Goal: Task Accomplishment & Management: Manage account settings

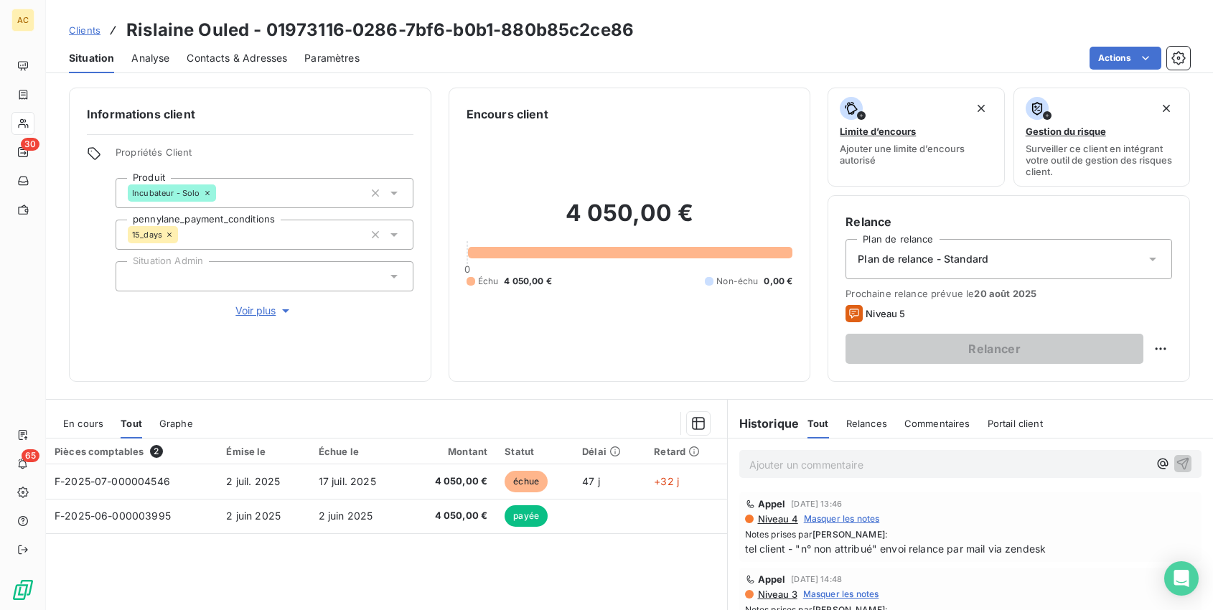
scroll to position [148, 0]
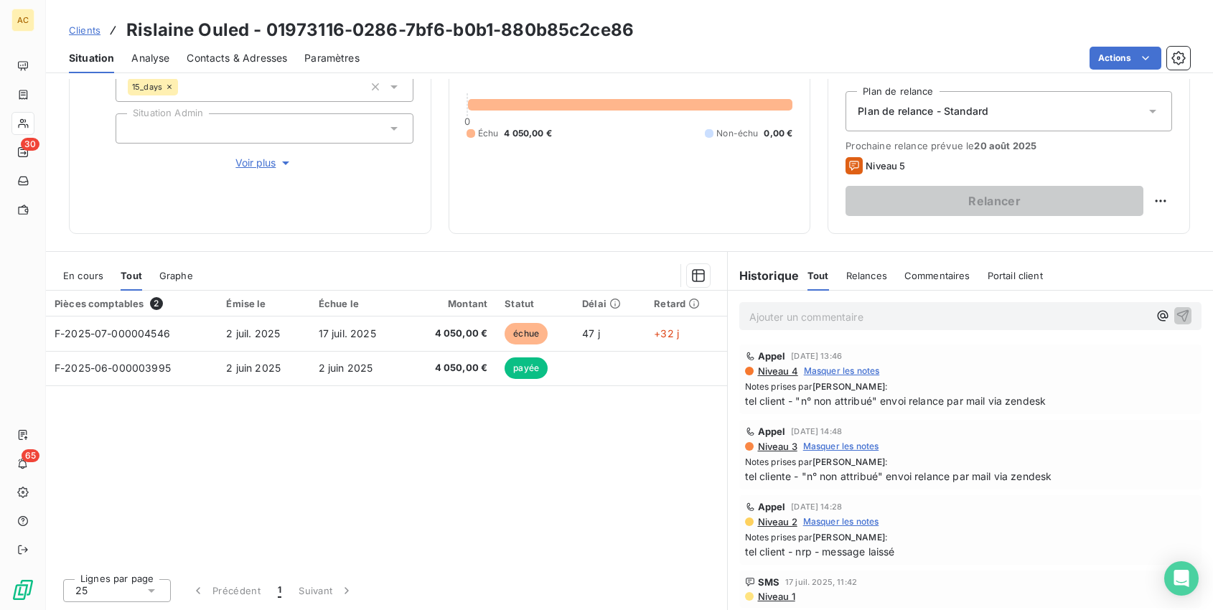
click at [86, 27] on span "Clients" at bounding box center [85, 29] width 32 height 11
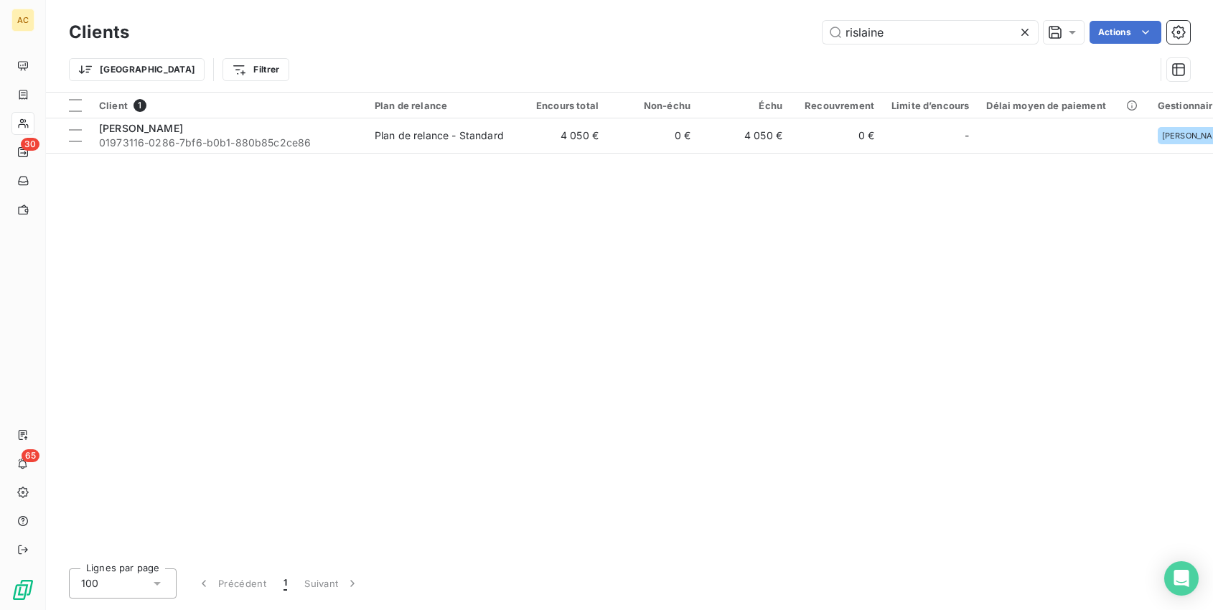
drag, startPoint x: 906, startPoint y: 35, endPoint x: 642, endPoint y: 7, distance: 266.3
click at [642, 7] on div "Clients rislaine Actions Trier Filtrer" at bounding box center [629, 46] width 1167 height 92
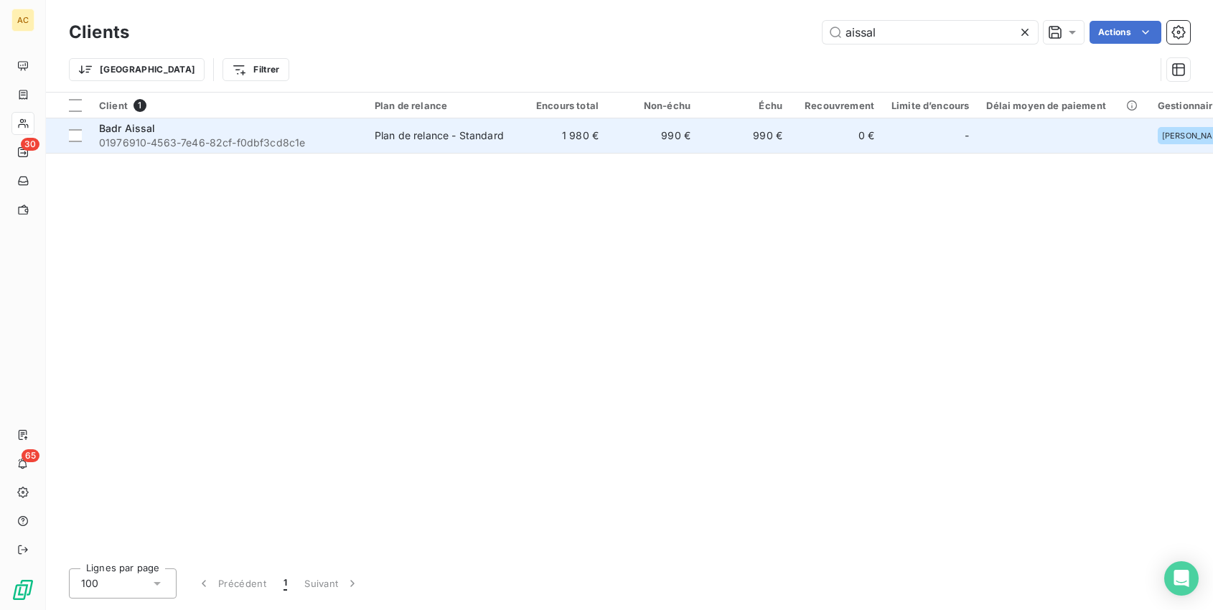
type input "aissal"
click at [221, 147] on span "01976910-4563-7e46-82cf-f0dbf3cd8c1e" at bounding box center [228, 143] width 258 height 14
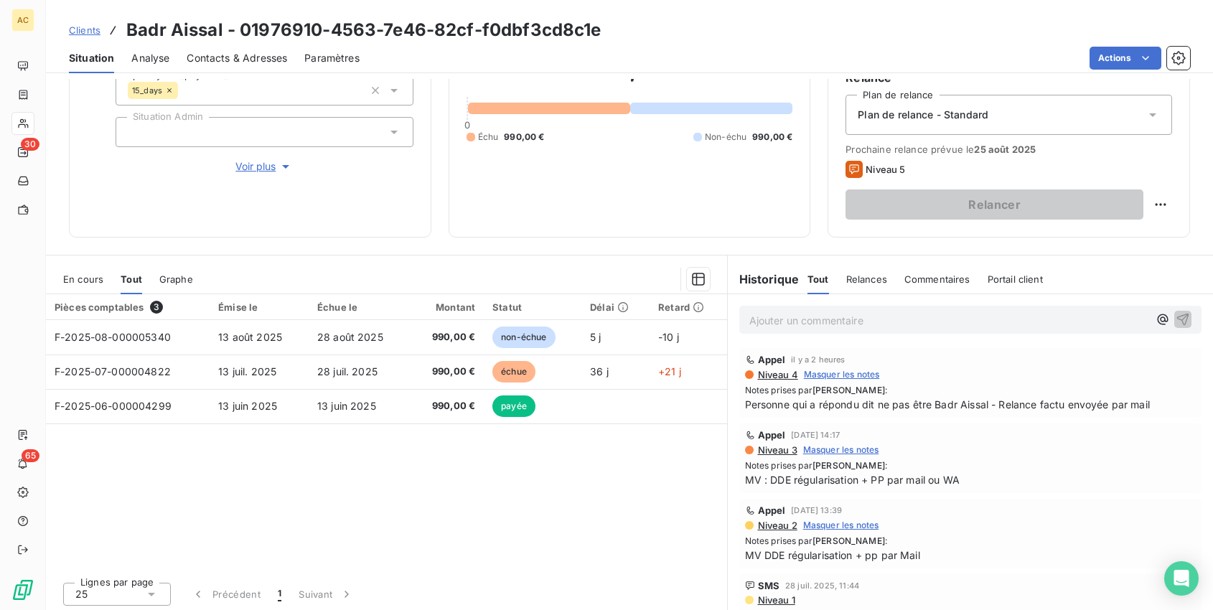
scroll to position [148, 0]
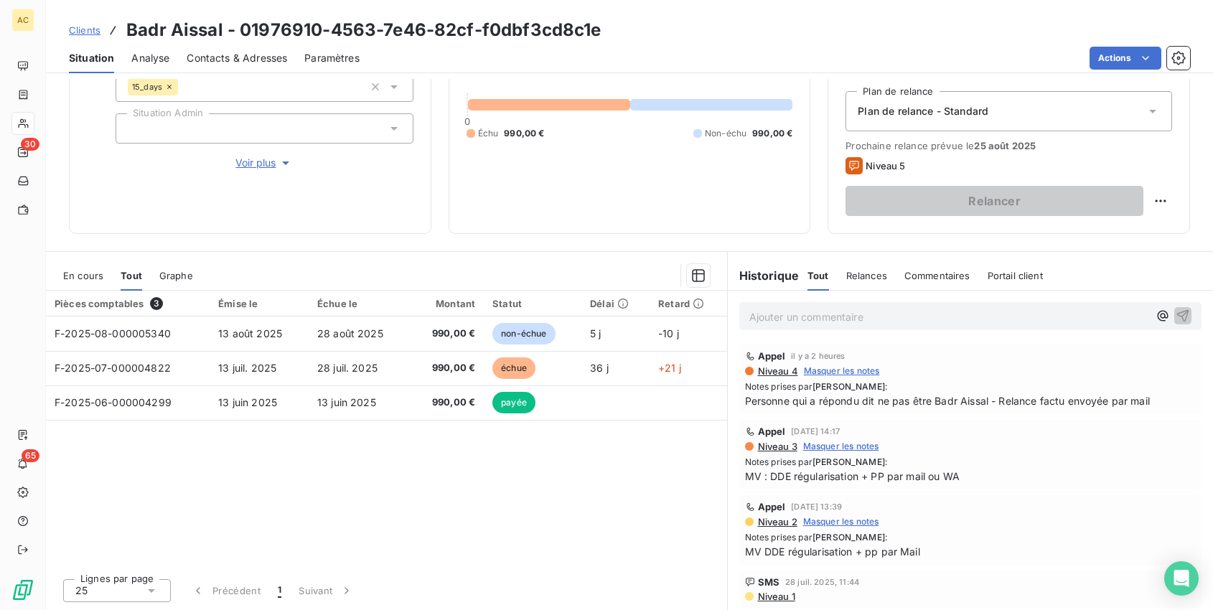
click at [88, 32] on span "Clients" at bounding box center [85, 29] width 32 height 11
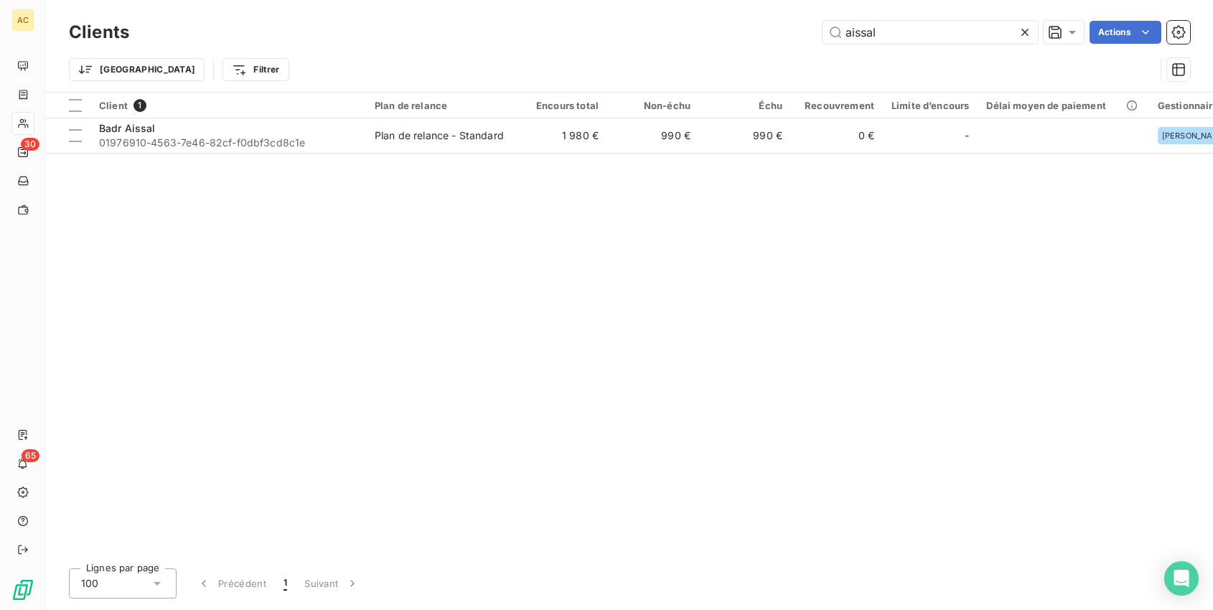
drag, startPoint x: 914, startPoint y: 27, endPoint x: 694, endPoint y: 24, distance: 219.6
click at [694, 24] on div "aissal Actions" at bounding box center [668, 32] width 1044 height 23
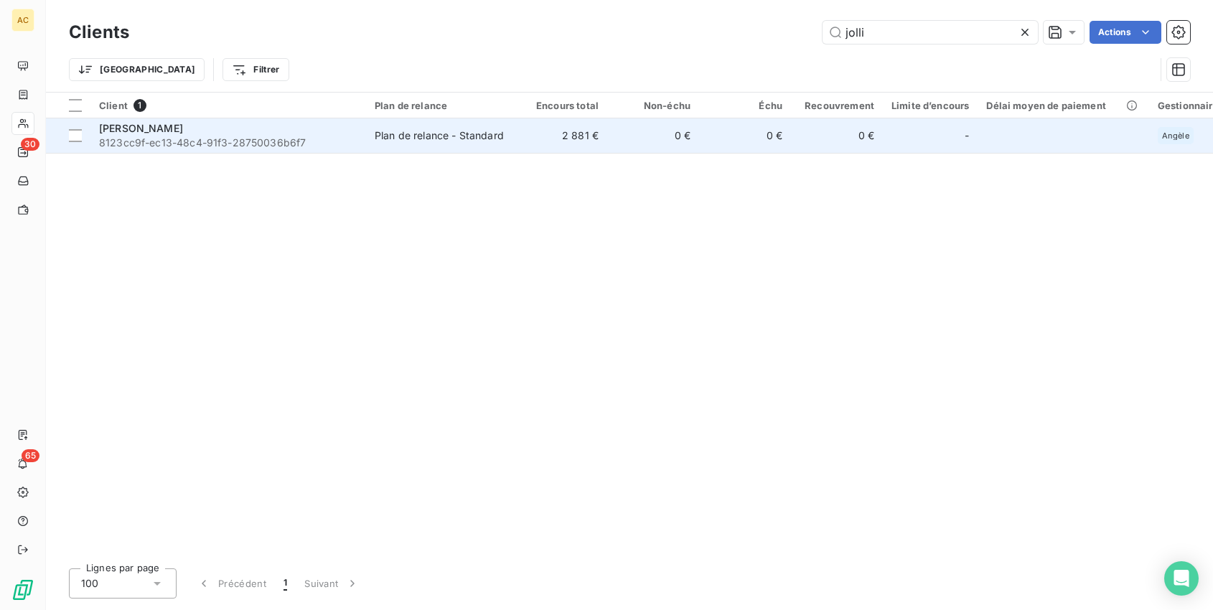
type input "jolli"
click at [355, 133] on div "[PERSON_NAME]" at bounding box center [228, 128] width 258 height 14
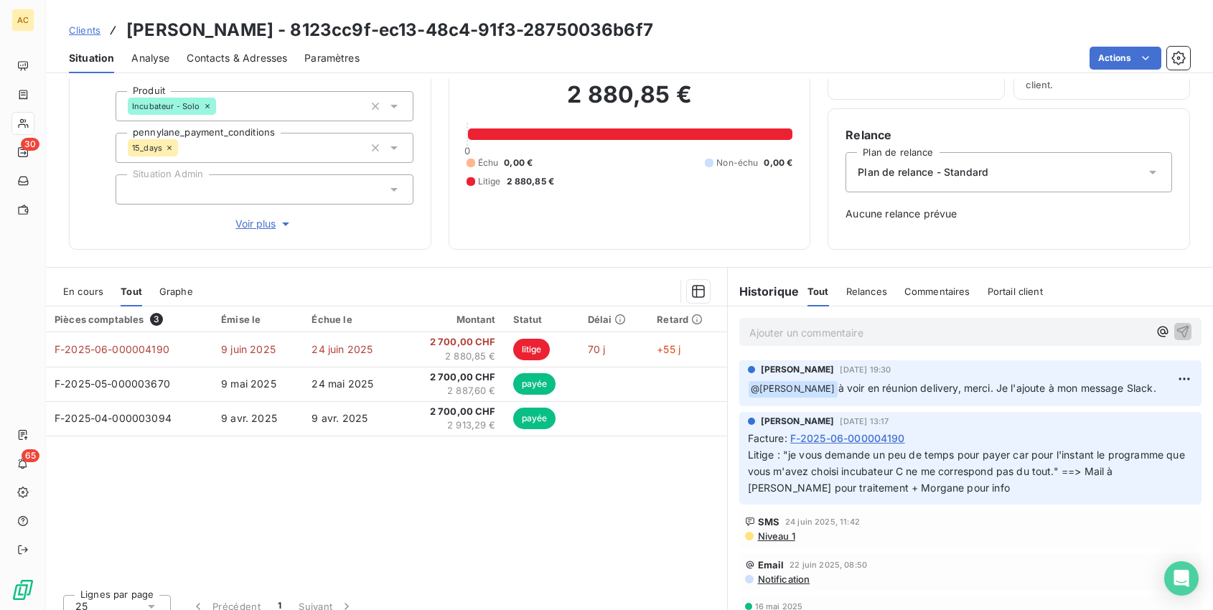
scroll to position [91, 0]
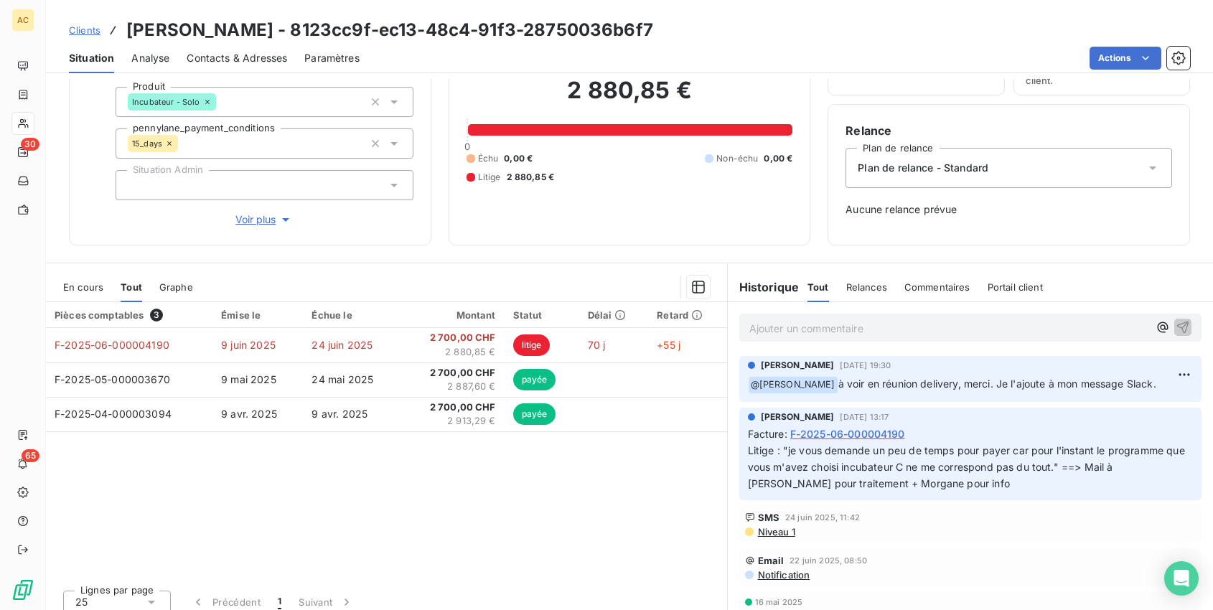
click at [88, 30] on span "Clients" at bounding box center [85, 29] width 32 height 11
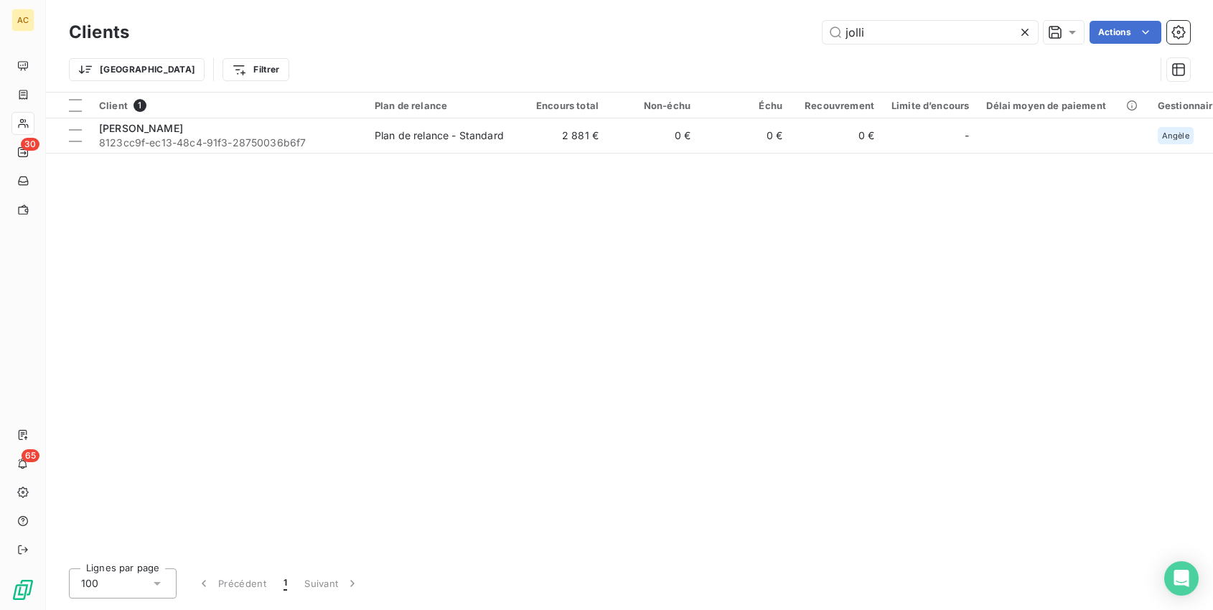
drag, startPoint x: 904, startPoint y: 32, endPoint x: 726, endPoint y: 24, distance: 178.8
click at [726, 24] on div "jolli Actions" at bounding box center [668, 32] width 1044 height 23
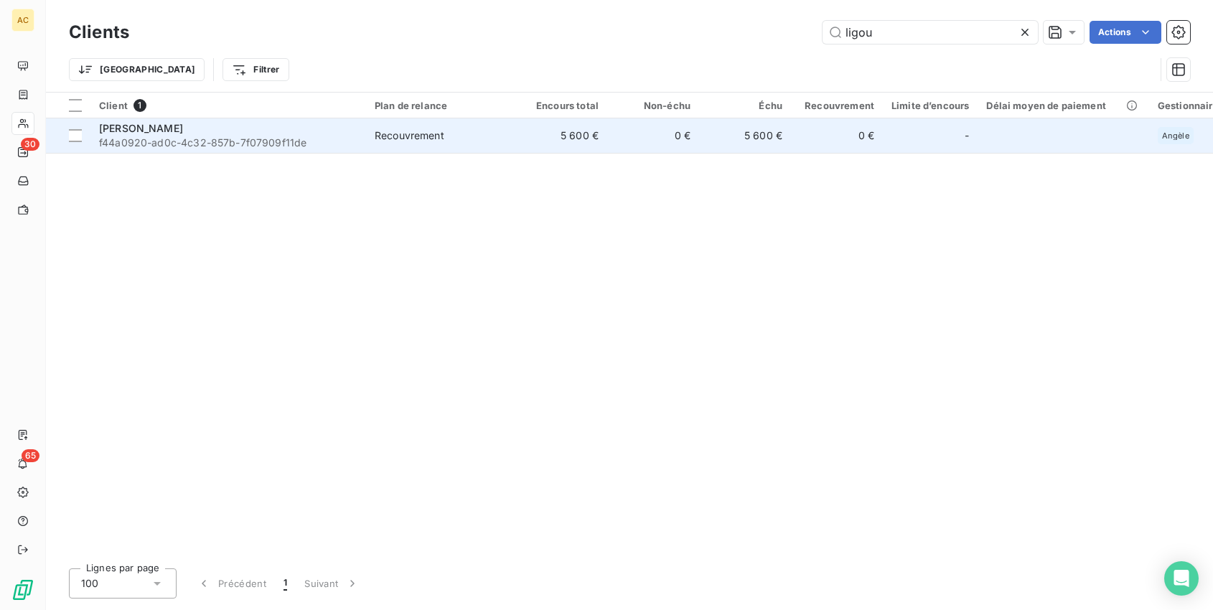
type input "ligou"
click at [301, 124] on div "[PERSON_NAME]" at bounding box center [228, 128] width 258 height 14
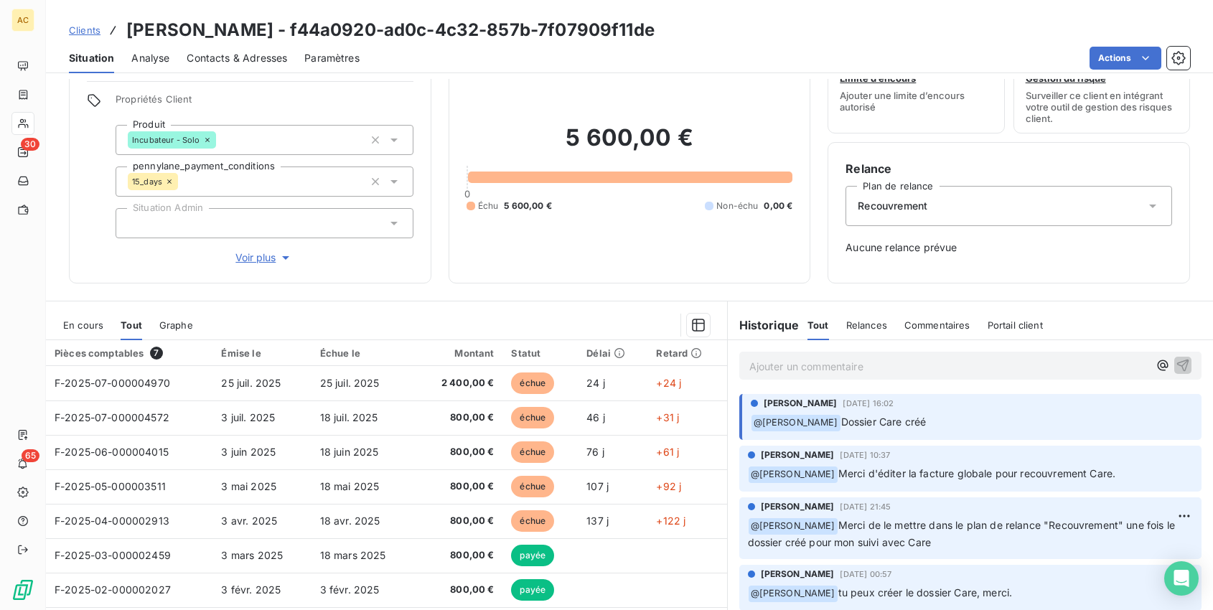
scroll to position [103, 0]
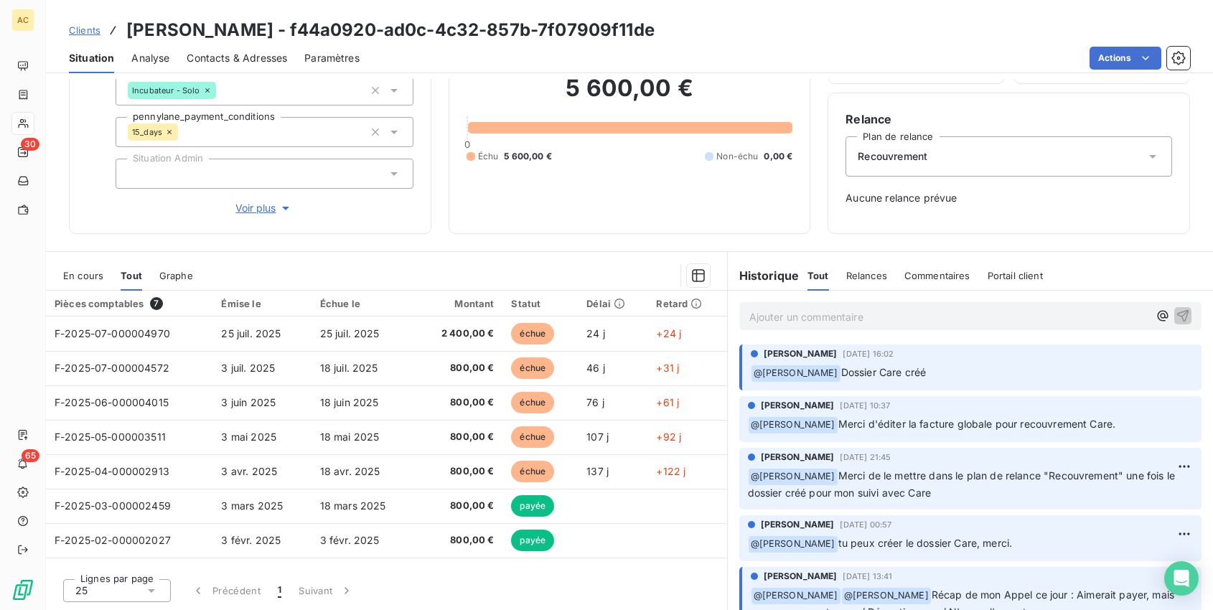
click at [83, 31] on span "Clients" at bounding box center [85, 29] width 32 height 11
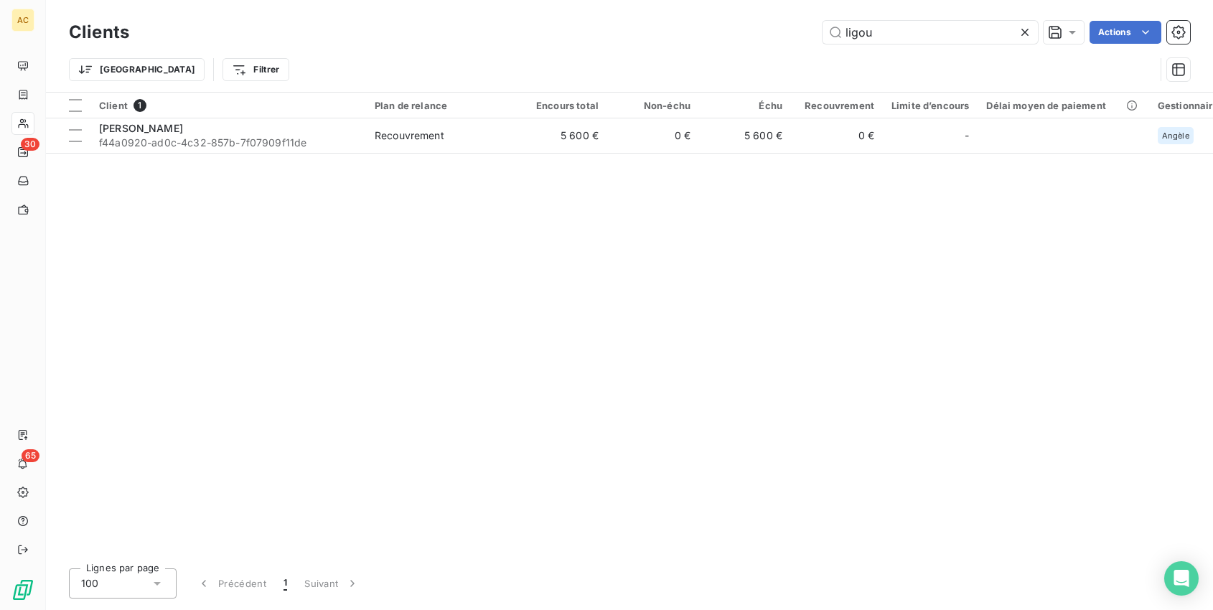
drag, startPoint x: 893, startPoint y: 40, endPoint x: 735, endPoint y: 17, distance: 159.6
click at [735, 17] on div "Clients ligou Actions" at bounding box center [629, 32] width 1121 height 30
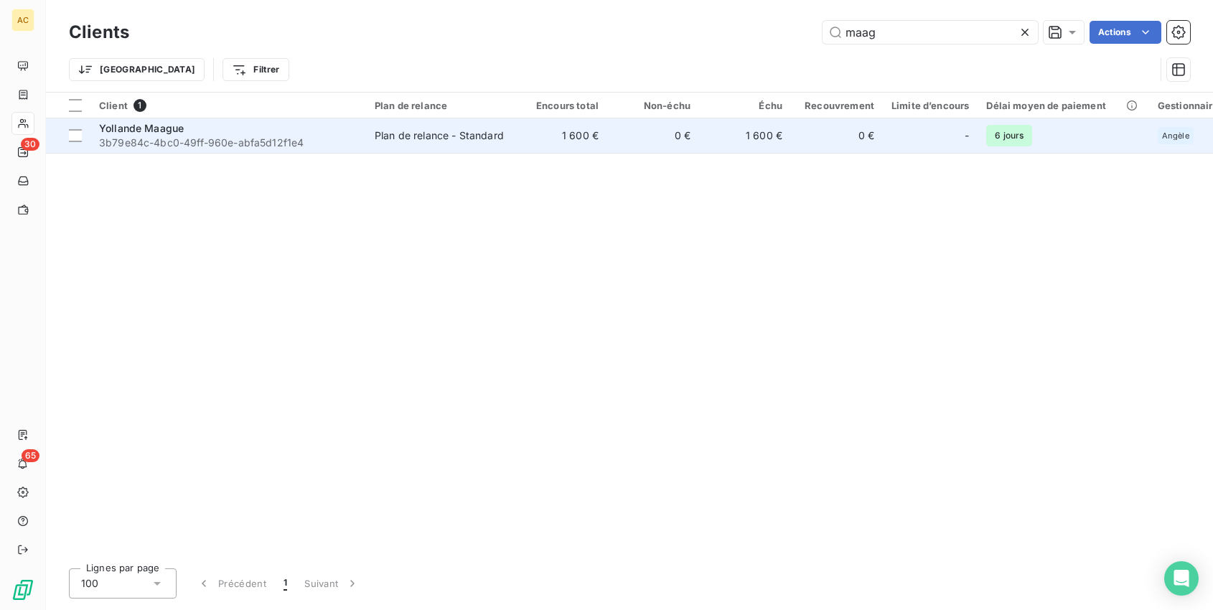
type input "maag"
click at [459, 142] on td "Plan de relance - Standard" at bounding box center [440, 135] width 149 height 34
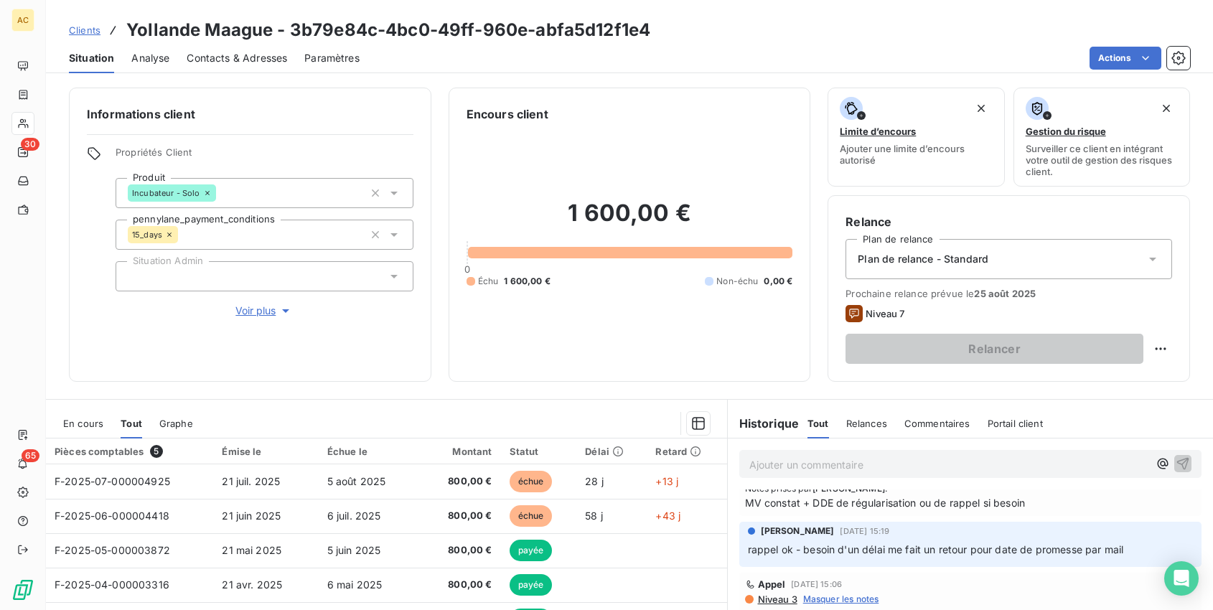
click at [78, 33] on span "Clients" at bounding box center [85, 29] width 32 height 11
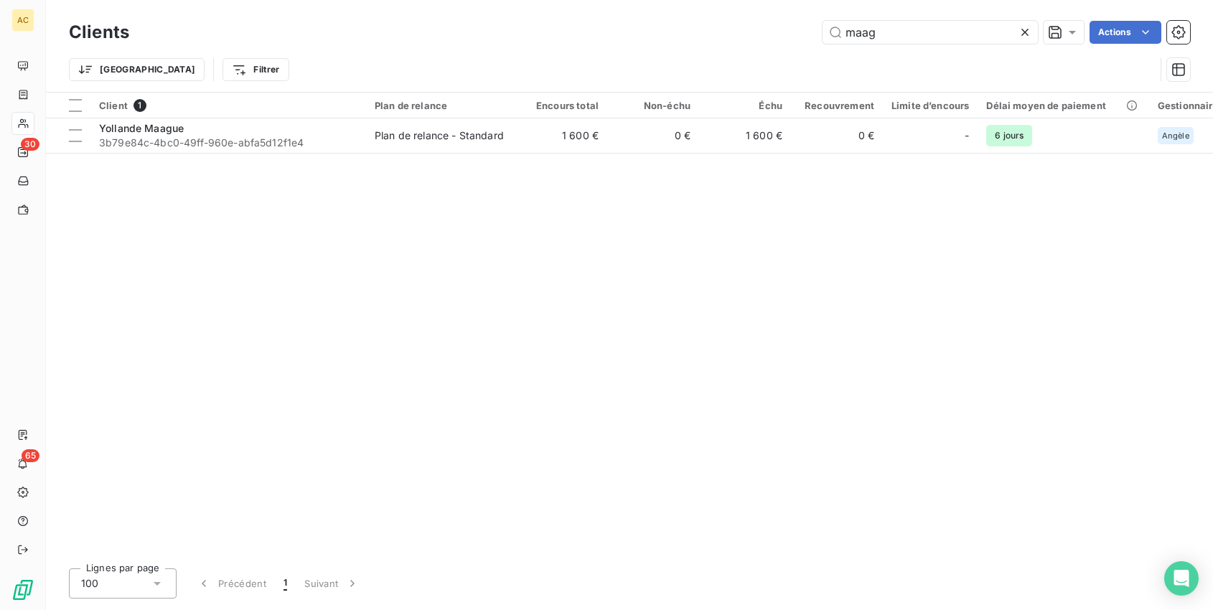
drag, startPoint x: 924, startPoint y: 39, endPoint x: 758, endPoint y: 40, distance: 165.8
click at [758, 40] on div "maag Actions" at bounding box center [668, 32] width 1044 height 23
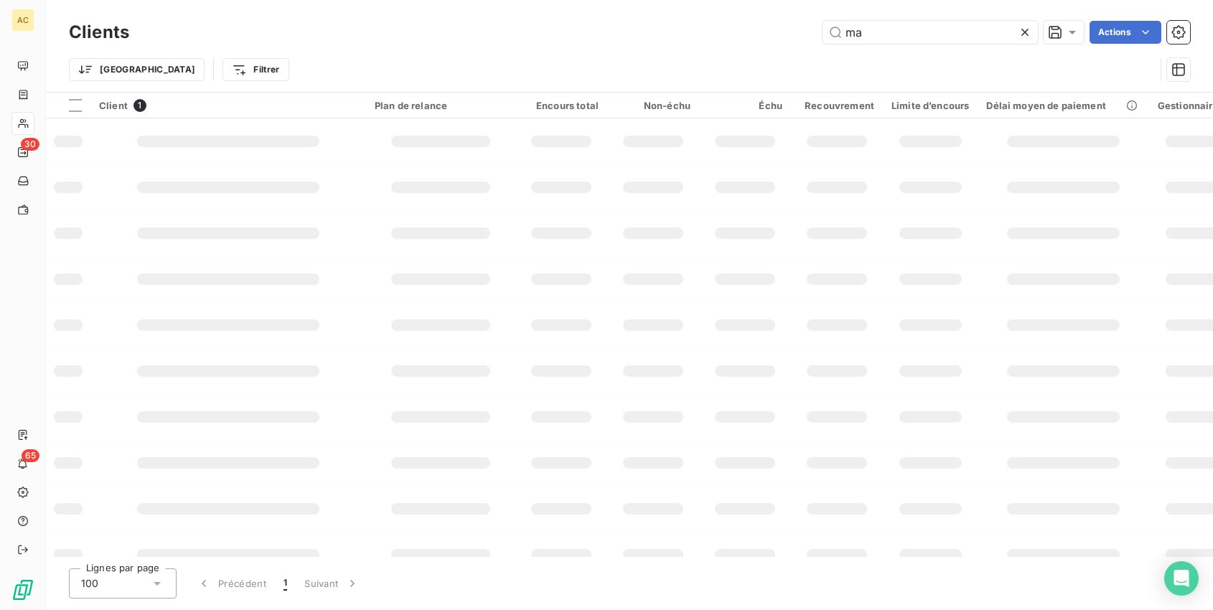
type input "m"
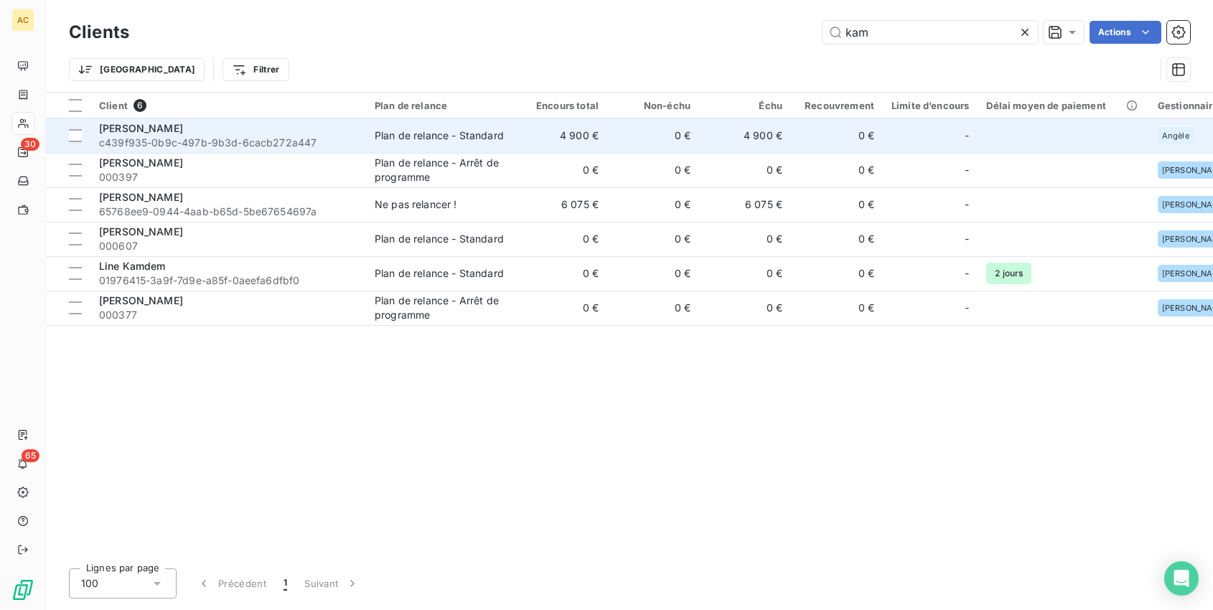
type input "kam"
click at [370, 130] on td "Plan de relance - Standard" at bounding box center [440, 135] width 149 height 34
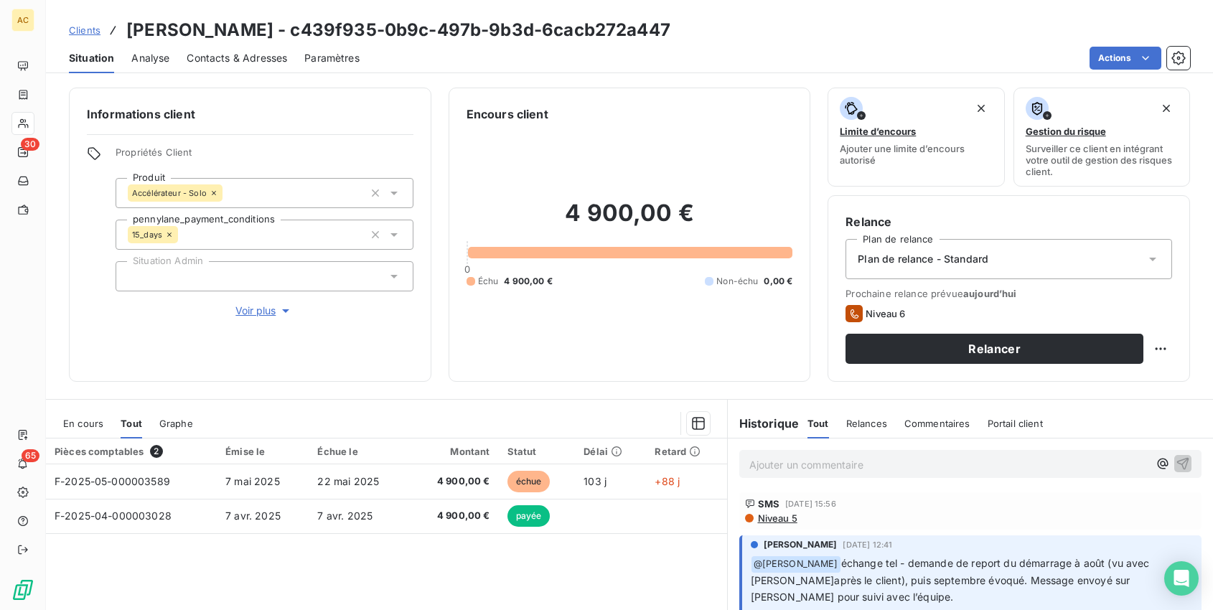
click at [80, 27] on span "Clients" at bounding box center [85, 29] width 32 height 11
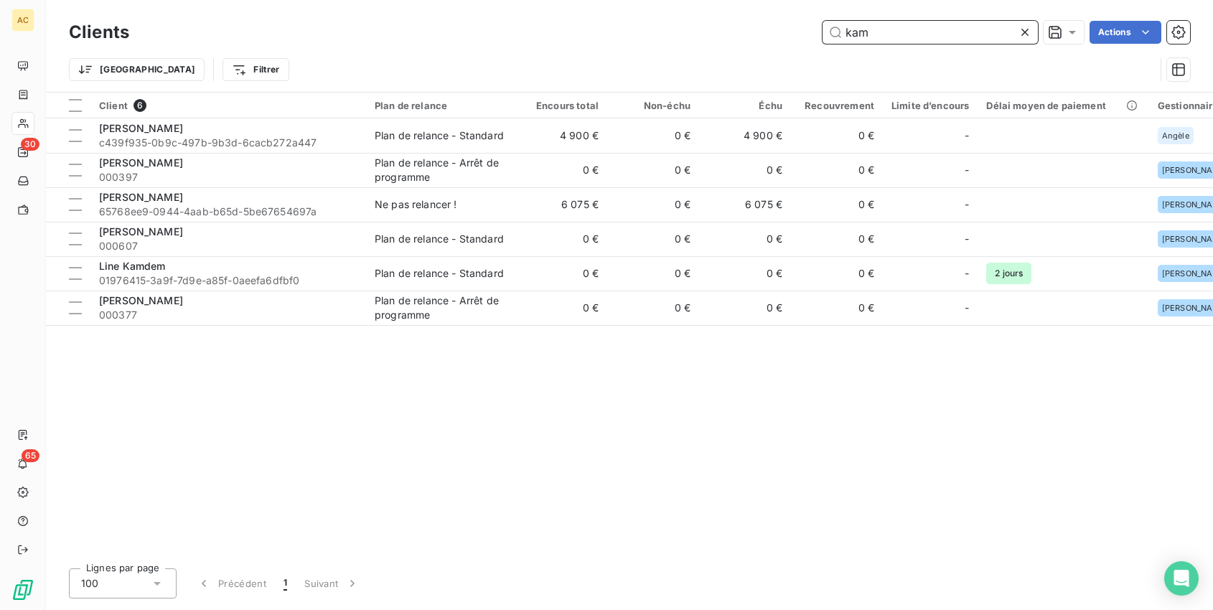
drag, startPoint x: 913, startPoint y: 27, endPoint x: 723, endPoint y: 19, distance: 190.4
click at [723, 19] on div "Clients kam Actions" at bounding box center [629, 32] width 1121 height 30
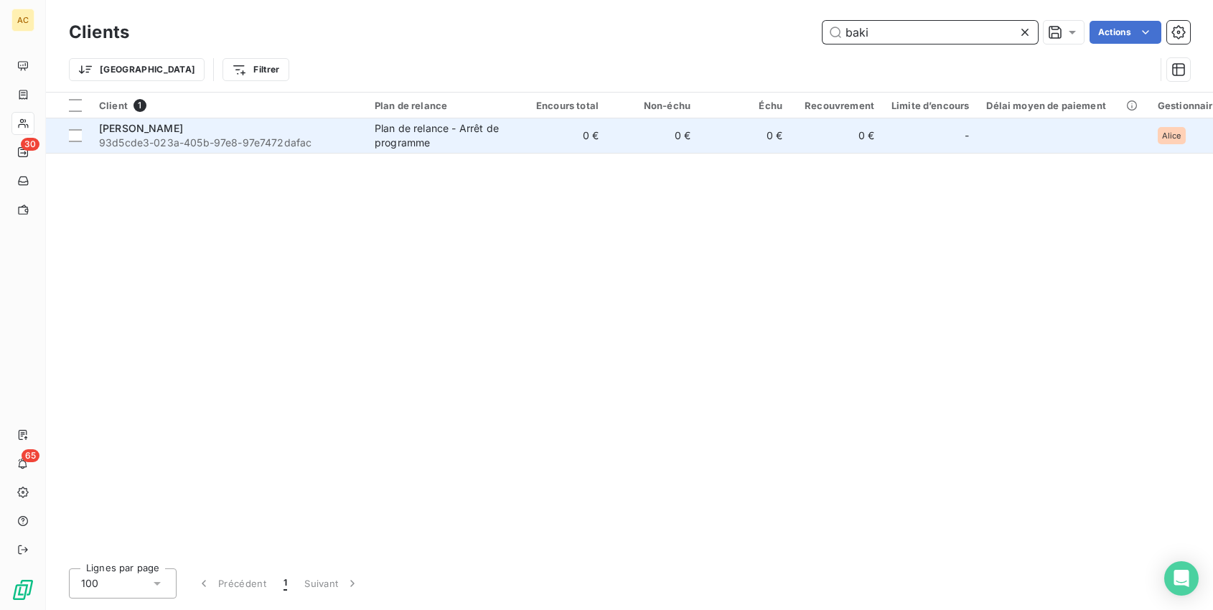
type input "baki"
click at [545, 138] on td "0 €" at bounding box center [561, 135] width 92 height 34
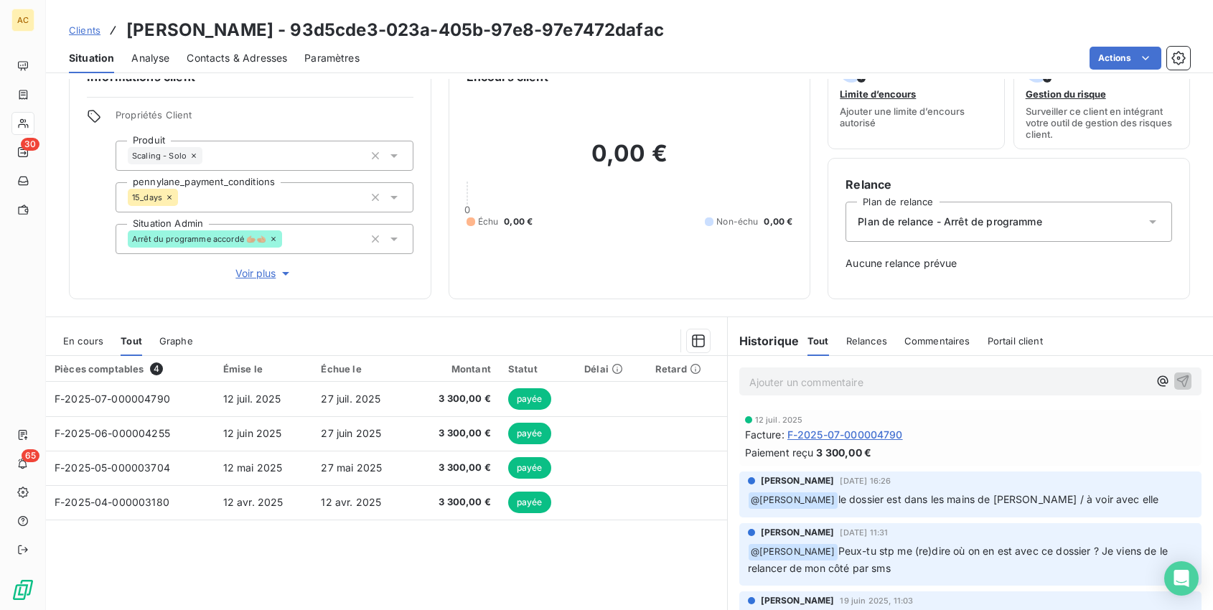
scroll to position [32, 0]
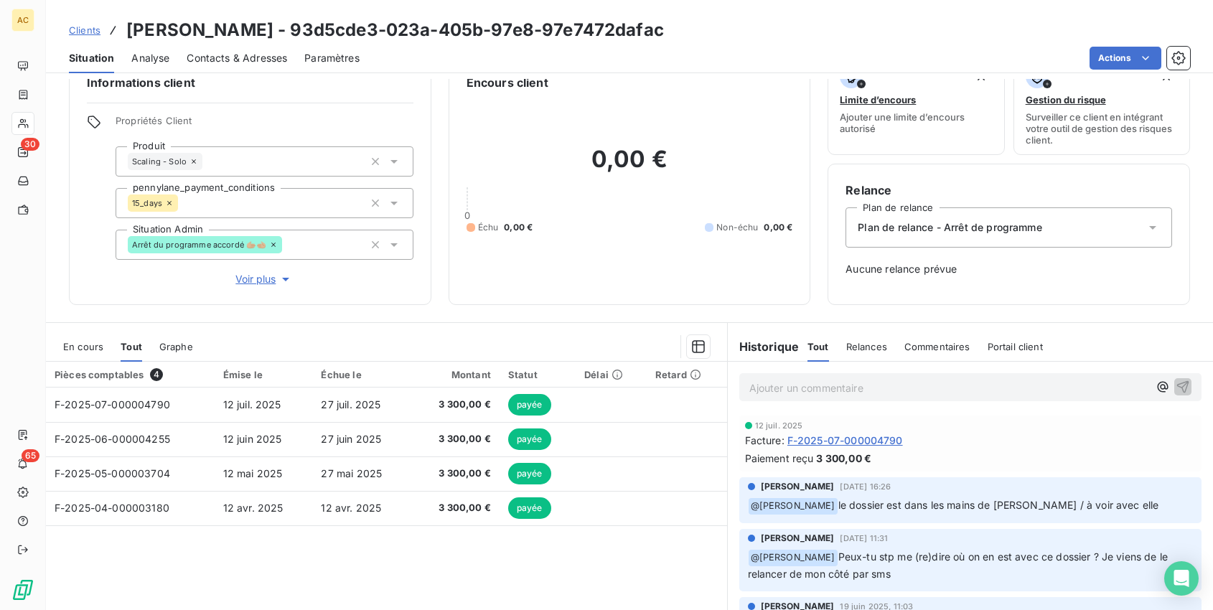
click at [253, 283] on span "Voir plus" at bounding box center [263, 279] width 57 height 14
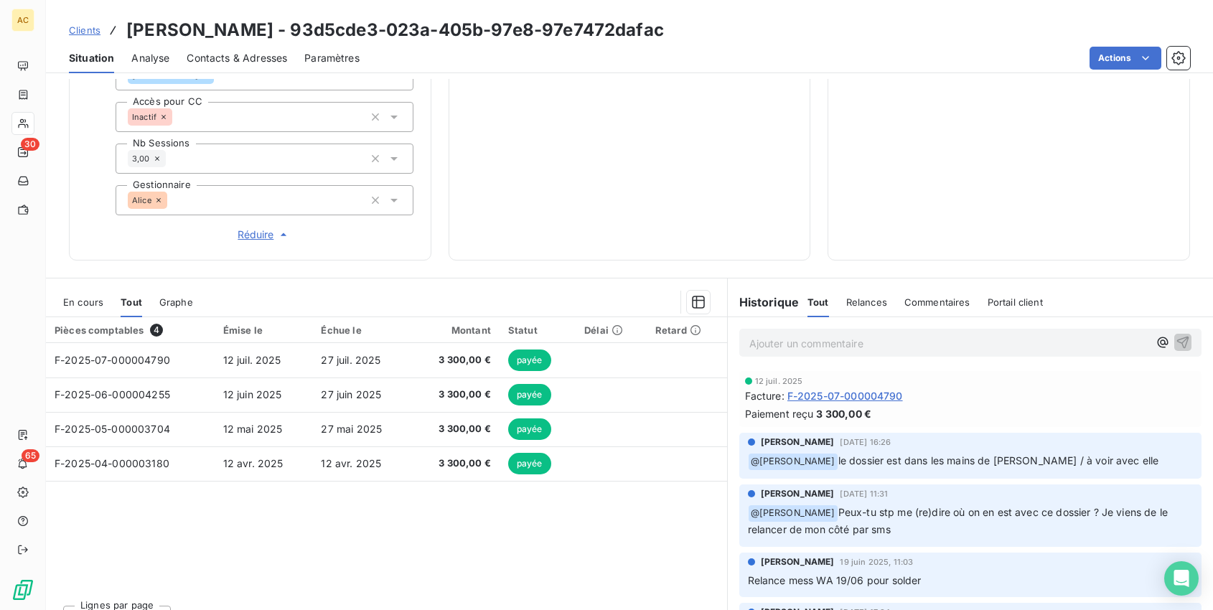
scroll to position [561, 0]
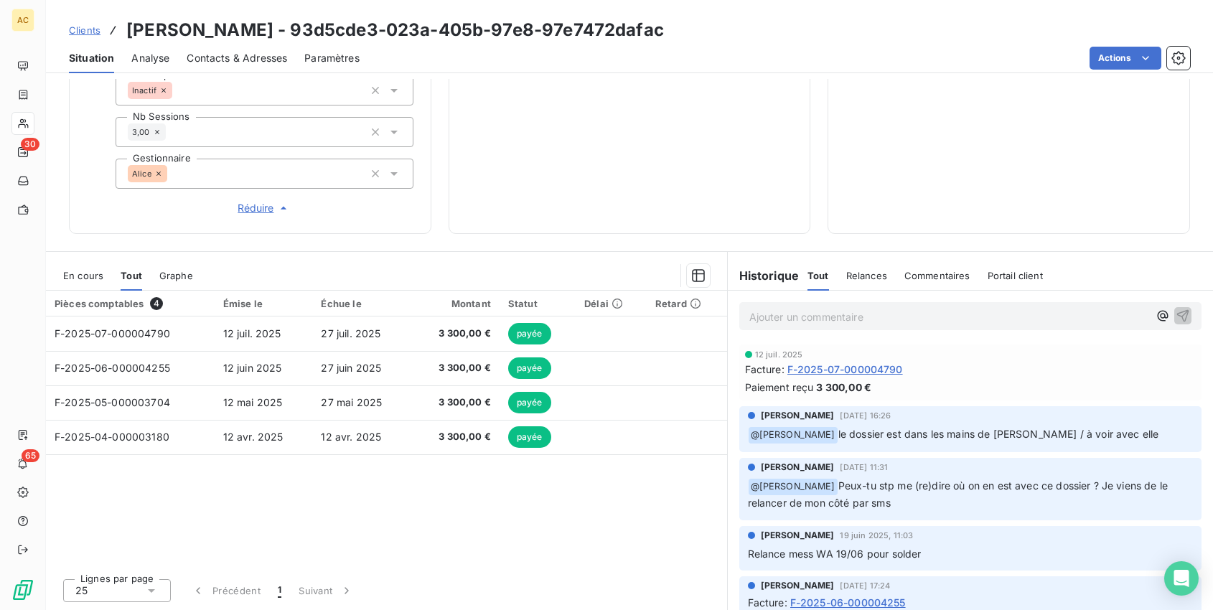
click at [800, 318] on p "Ajouter un commentaire ﻿" at bounding box center [949, 317] width 400 height 18
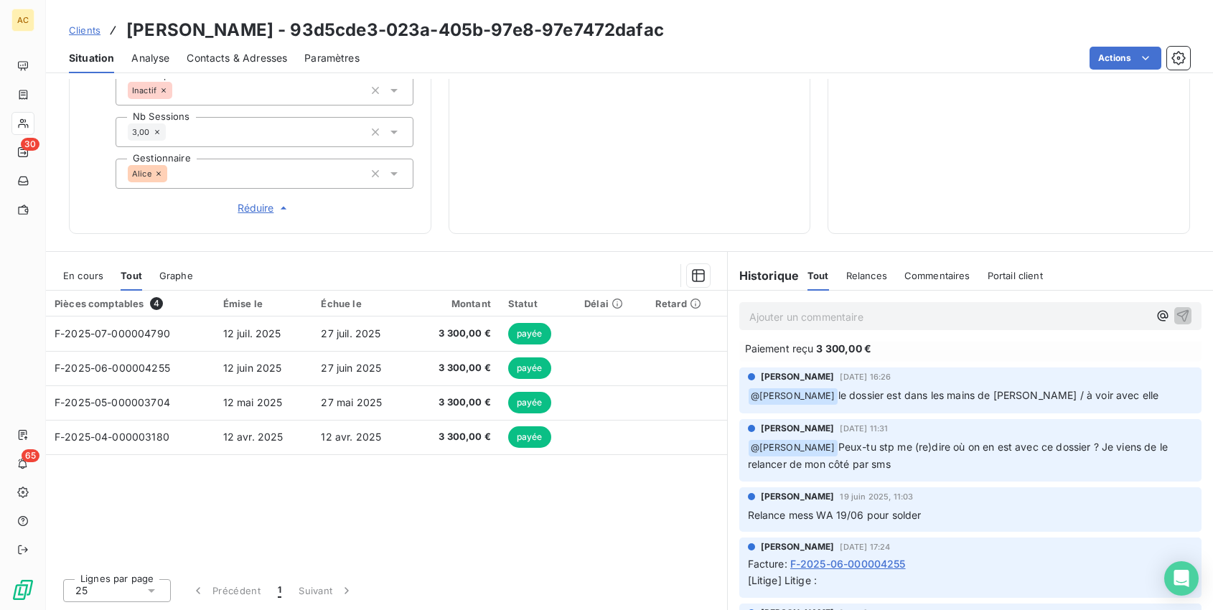
scroll to position [0, 0]
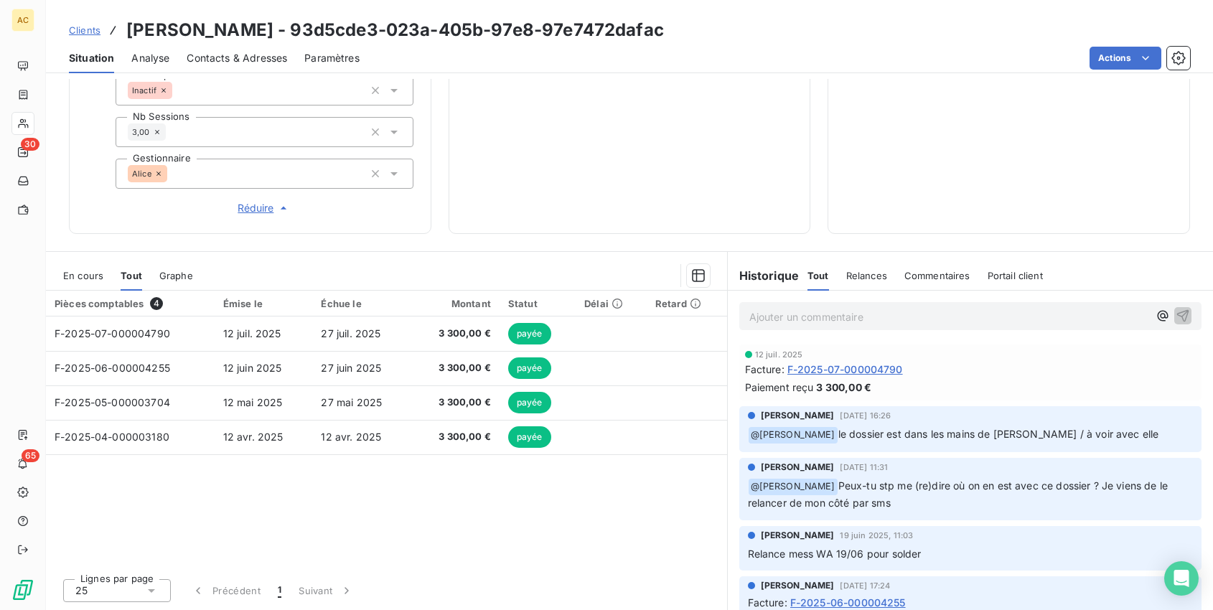
click at [796, 314] on p "Ajouter un commentaire ﻿" at bounding box center [949, 317] width 400 height 18
click at [886, 314] on span "Quelle est sa date d'arrêt svp ? merci" at bounding box center [839, 315] width 180 height 12
click at [1017, 314] on p "Quelle est sa date d'arrêt stp ? merci @ [PERSON_NAME] ﻿ ﻿" at bounding box center [949, 316] width 400 height 17
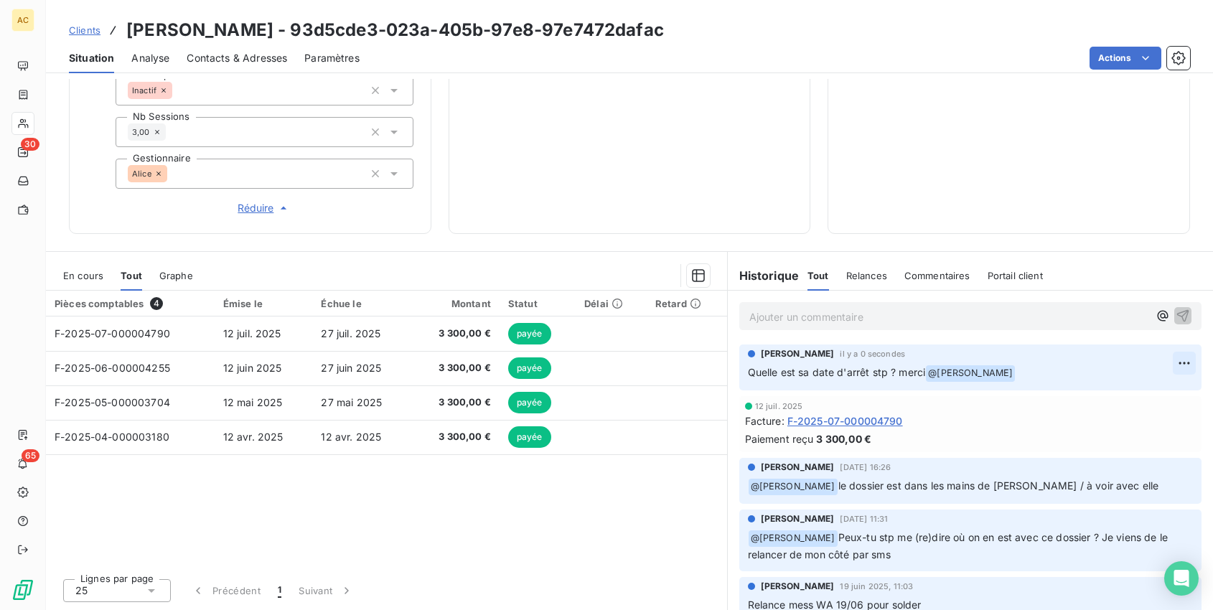
click at [1183, 360] on html "AC 30 65 Clients [PERSON_NAME] - 93d5cde3-023a-405b-97e8-97e7472dafac Situation…" at bounding box center [606, 305] width 1213 height 610
click at [1145, 395] on div "Editer" at bounding box center [1150, 394] width 80 height 23
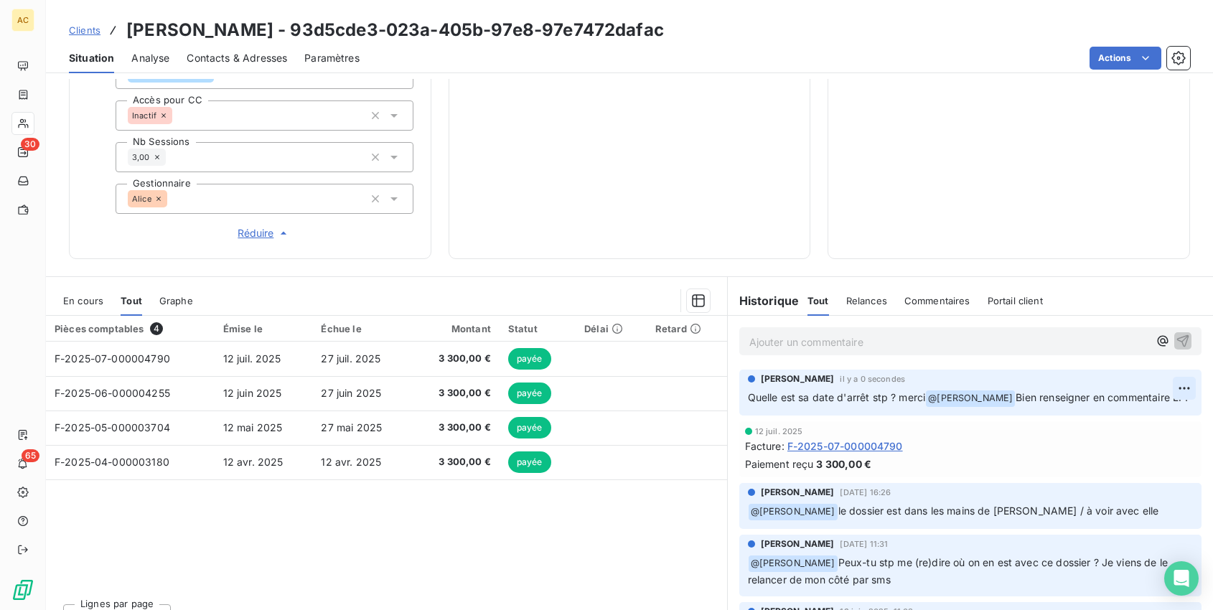
scroll to position [537, 0]
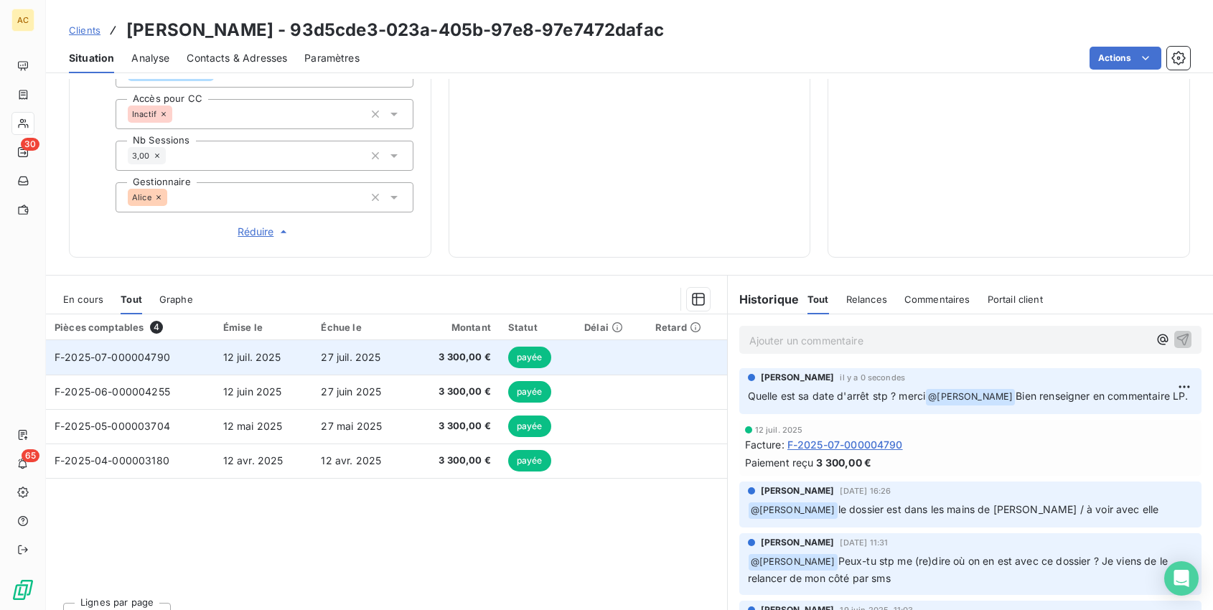
click at [387, 357] on td "27 juil. 2025" at bounding box center [361, 357] width 99 height 34
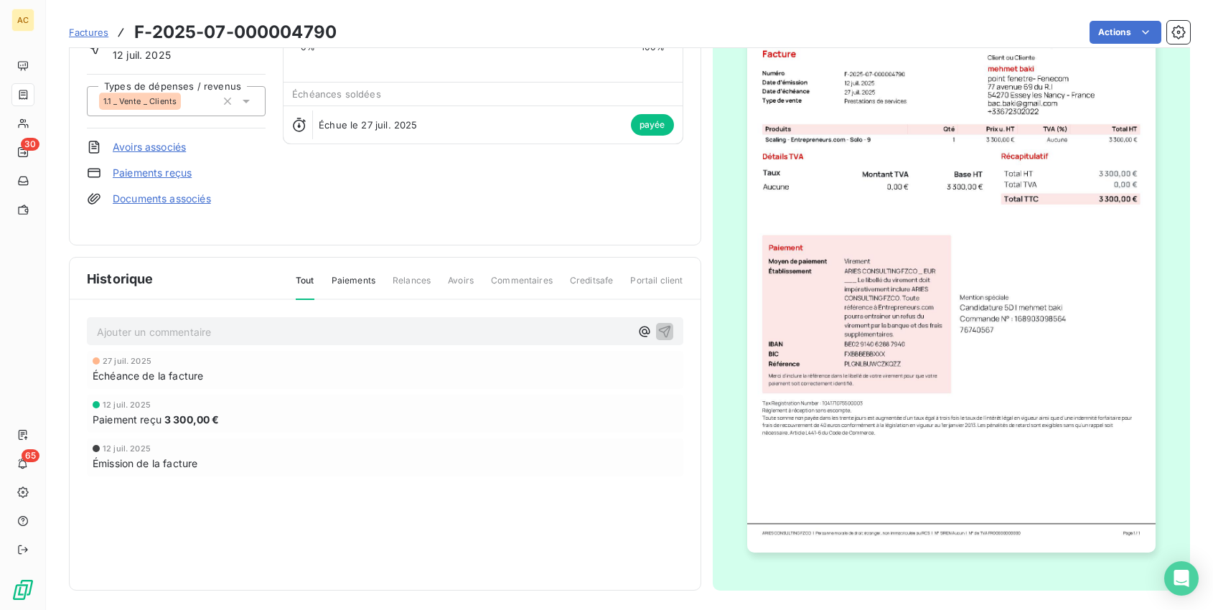
scroll to position [121, 0]
click at [74, 32] on span "Factures" at bounding box center [88, 32] width 39 height 11
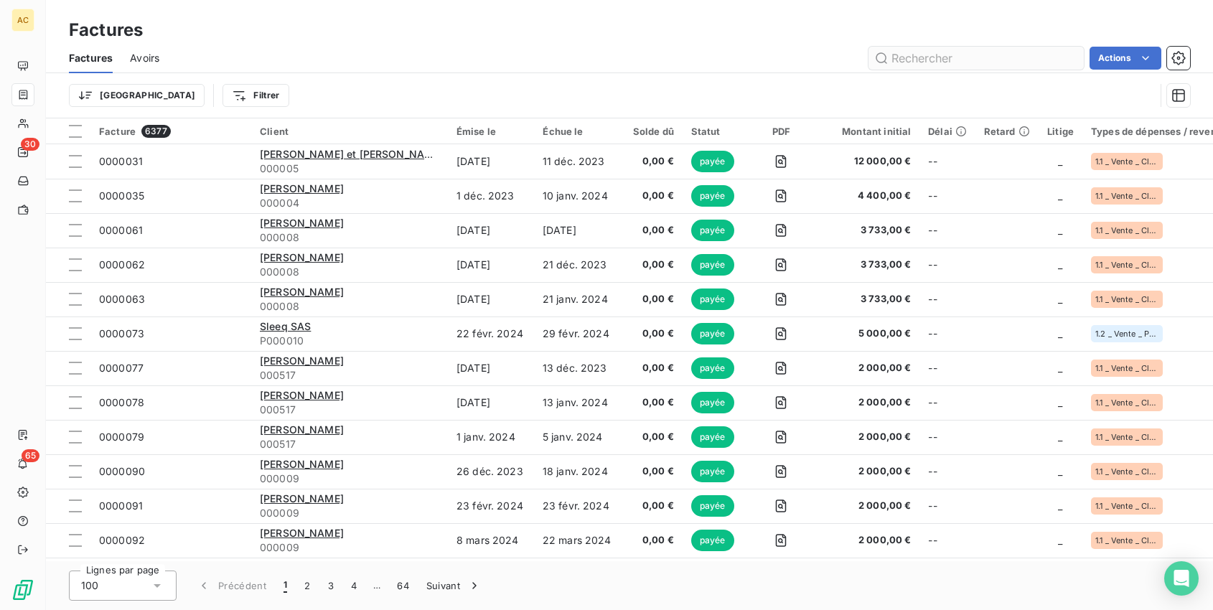
click at [929, 56] on input "text" at bounding box center [975, 58] width 215 height 23
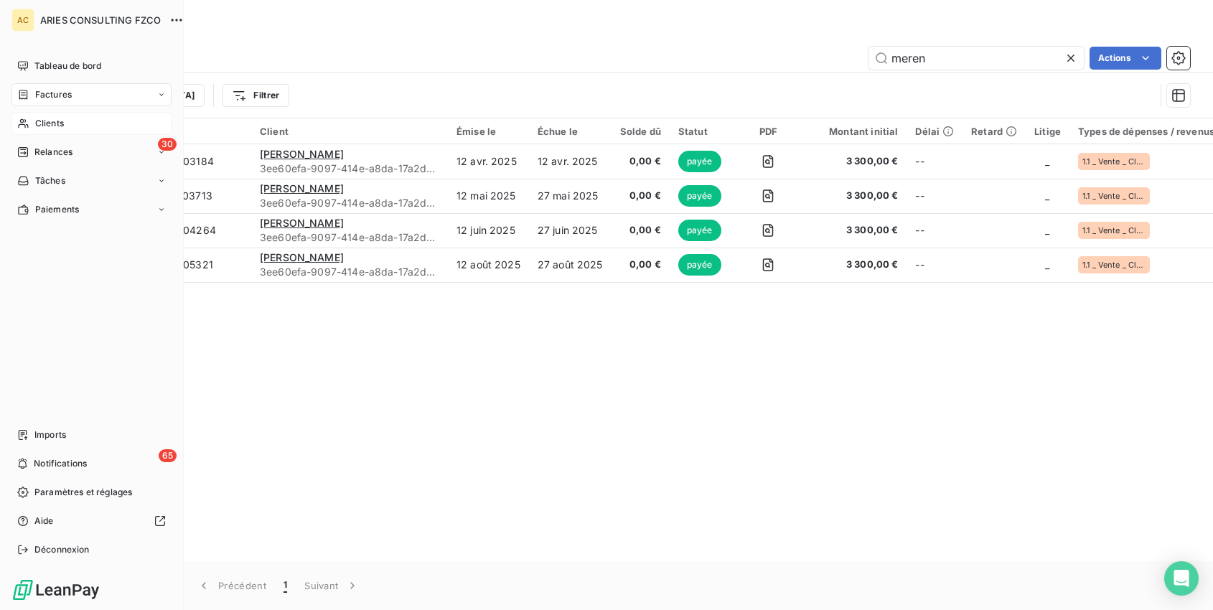
type input "meren"
click at [37, 122] on span "Clients" at bounding box center [49, 123] width 29 height 13
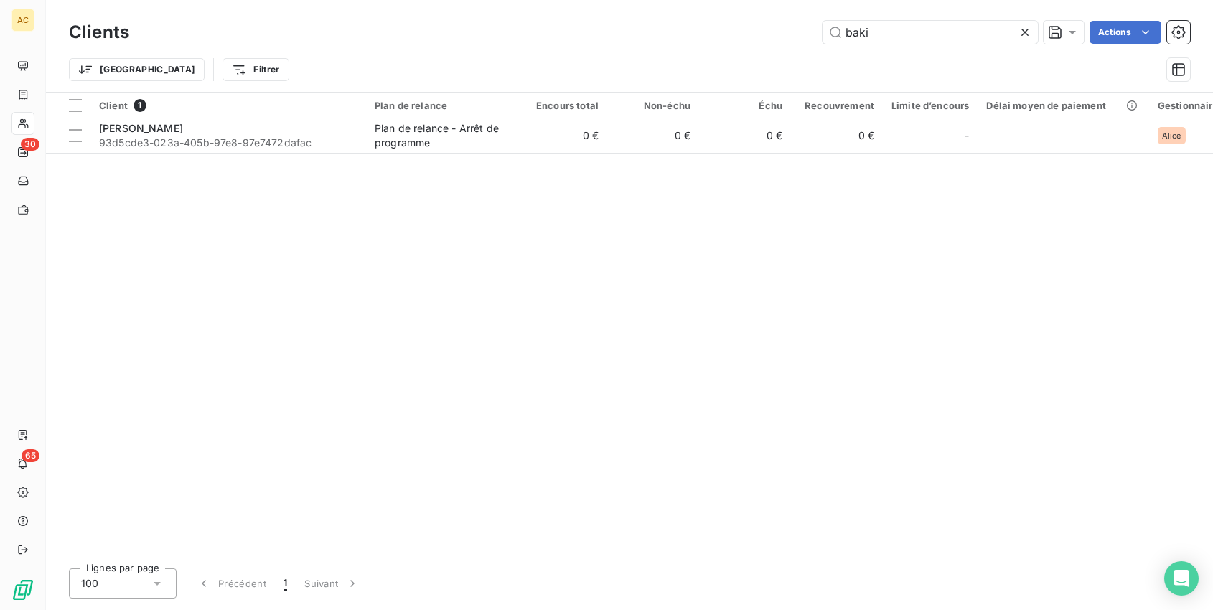
drag, startPoint x: 875, startPoint y: 39, endPoint x: 771, endPoint y: 30, distance: 104.5
click at [771, 31] on div "baki Actions" at bounding box center [668, 32] width 1044 height 23
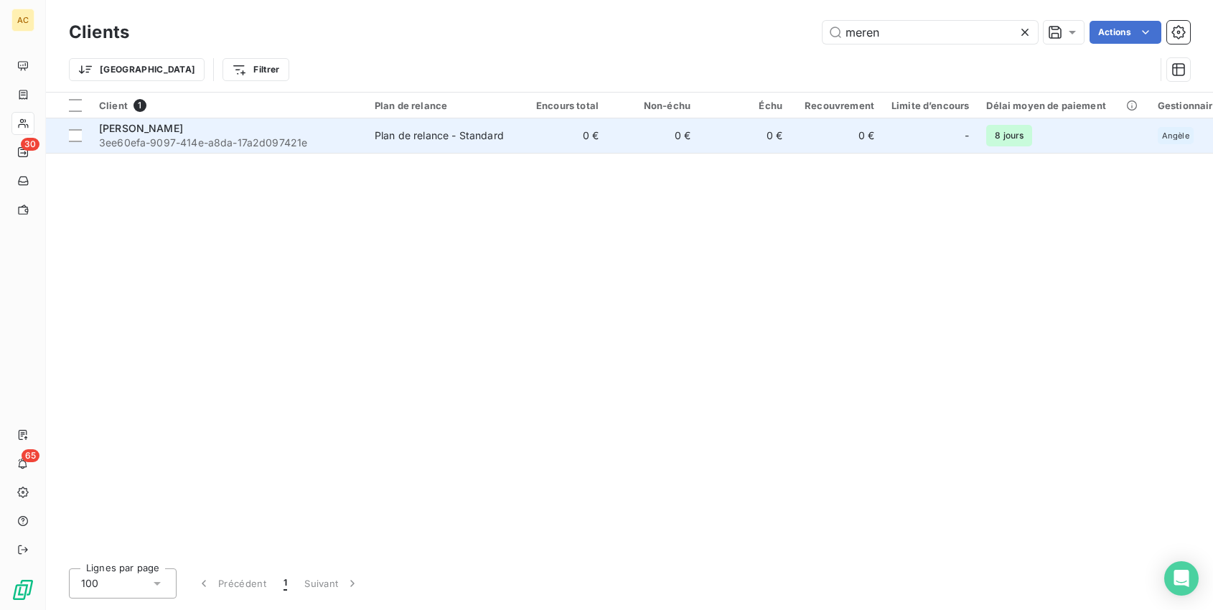
type input "meren"
click at [263, 131] on div "[PERSON_NAME]" at bounding box center [228, 128] width 258 height 14
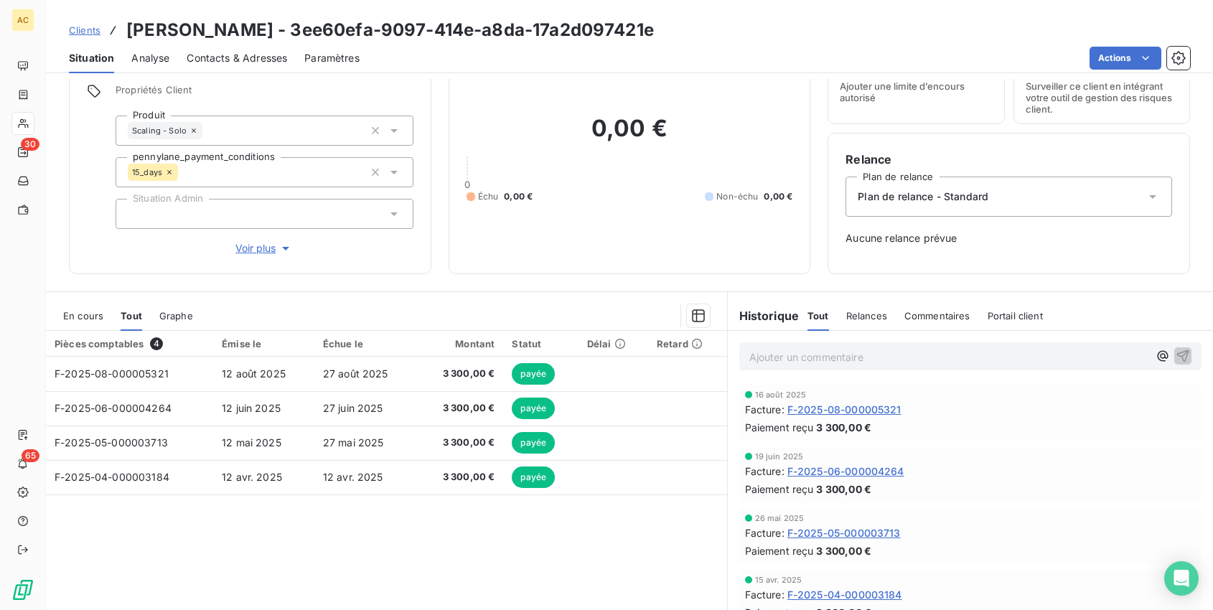
scroll to position [83, 0]
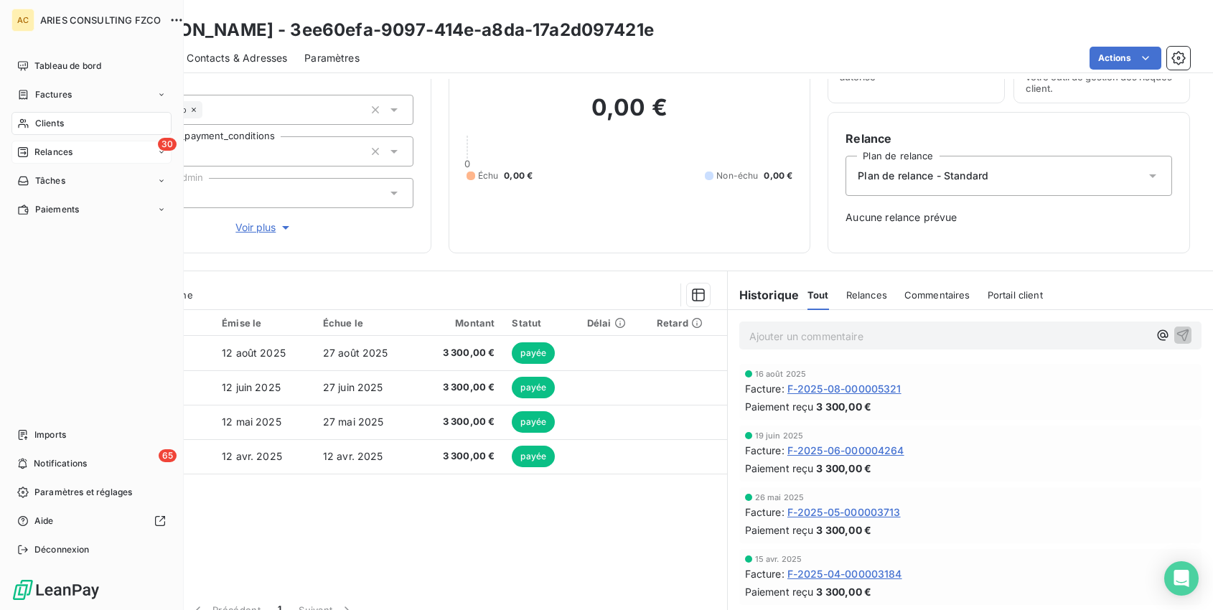
click at [24, 148] on icon at bounding box center [22, 151] width 11 height 11
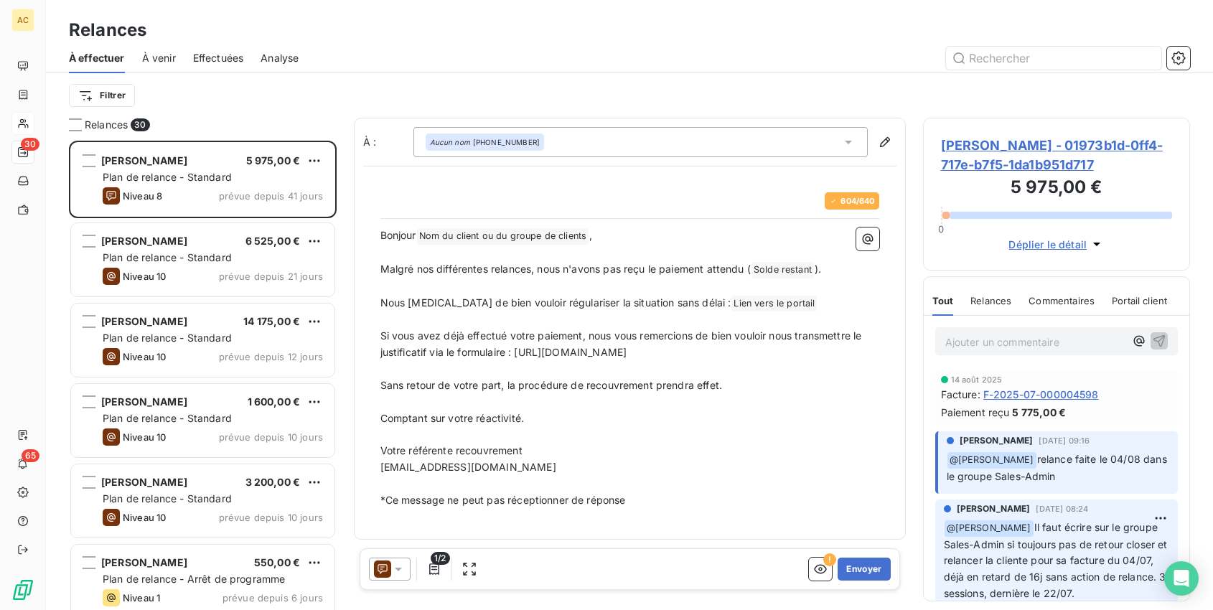
scroll to position [469, 267]
click at [1188, 54] on button "button" at bounding box center [1178, 58] width 23 height 23
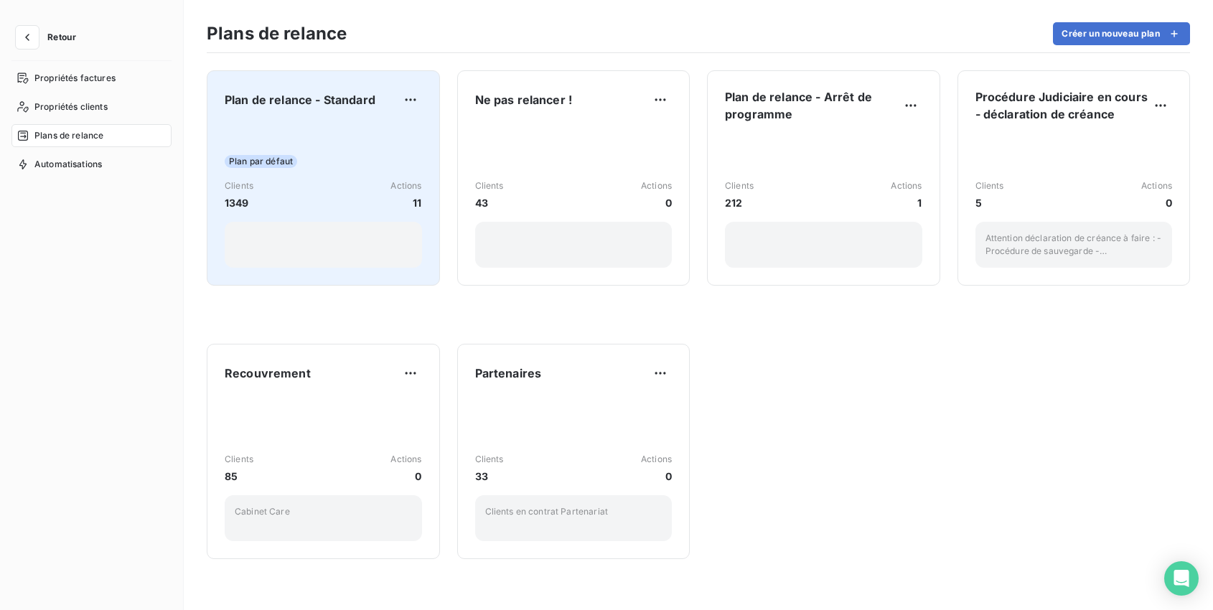
click at [315, 134] on div "Plan par défaut Clients 1349 Actions 11" at bounding box center [323, 195] width 197 height 145
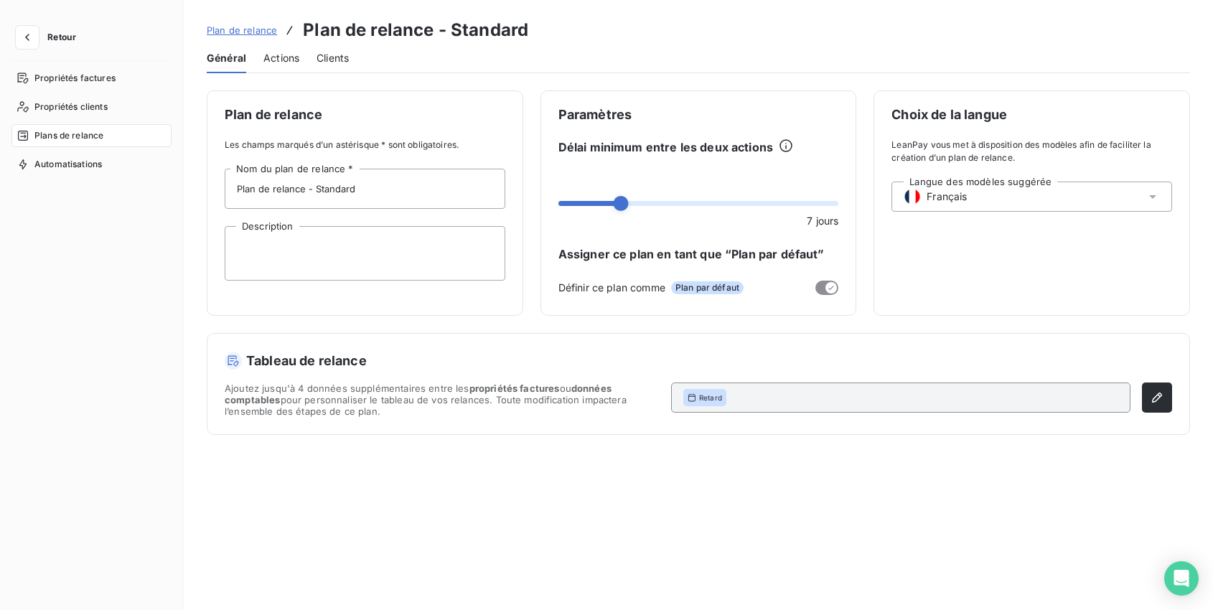
click at [281, 57] on span "Actions" at bounding box center [281, 58] width 36 height 14
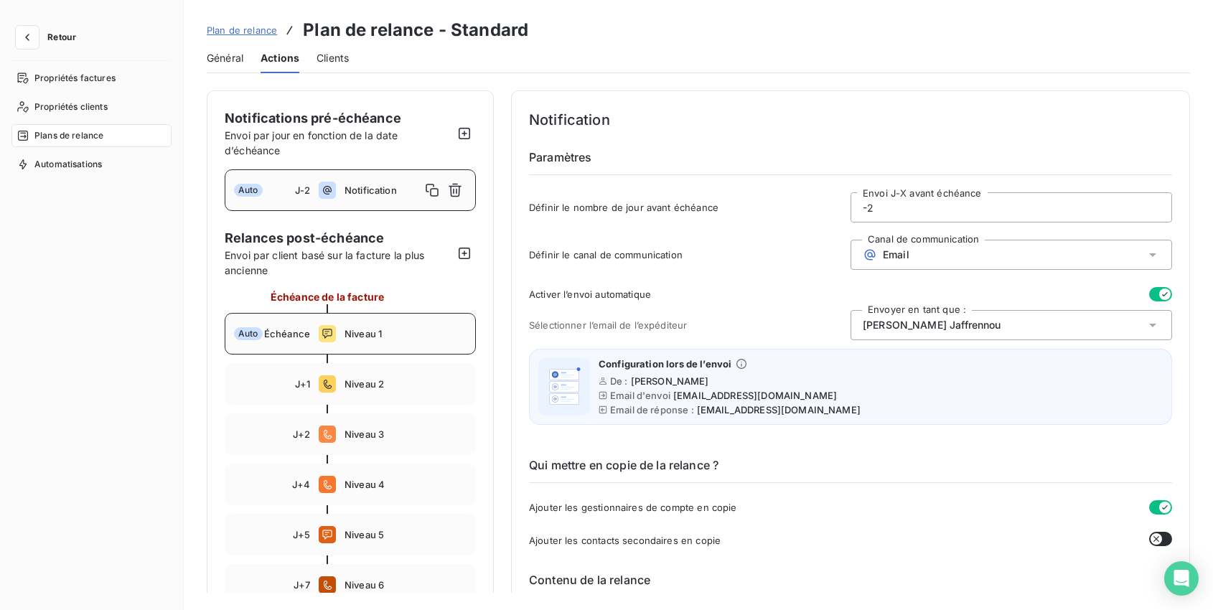
click at [371, 325] on div "Auto Échéance Niveau 1" at bounding box center [350, 334] width 251 height 42
type input "0"
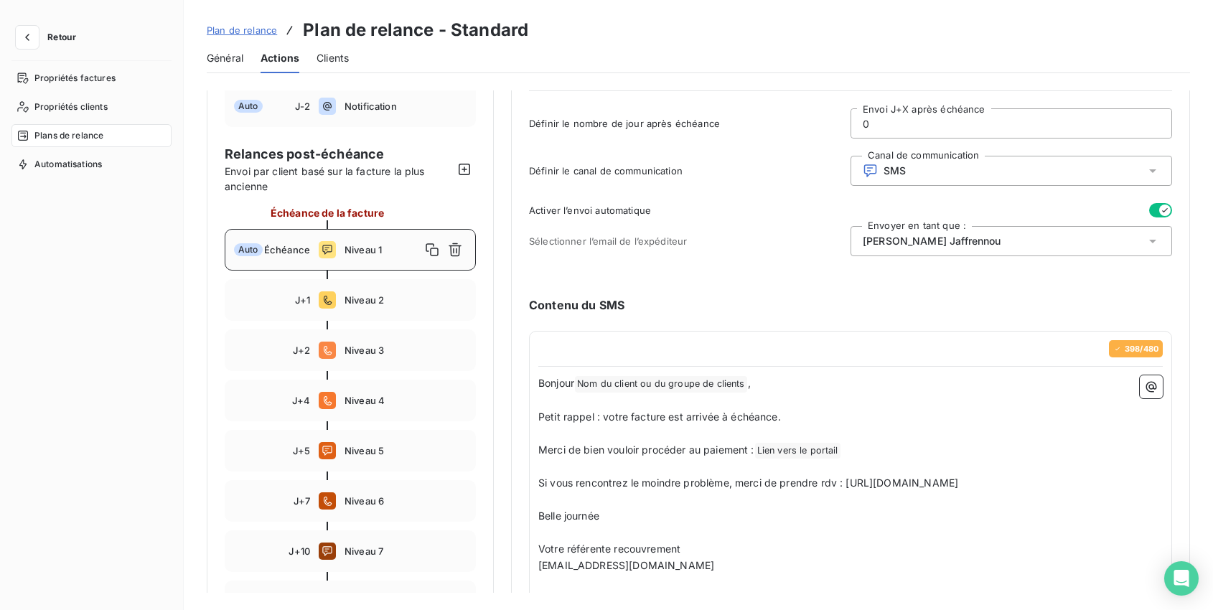
scroll to position [98, 0]
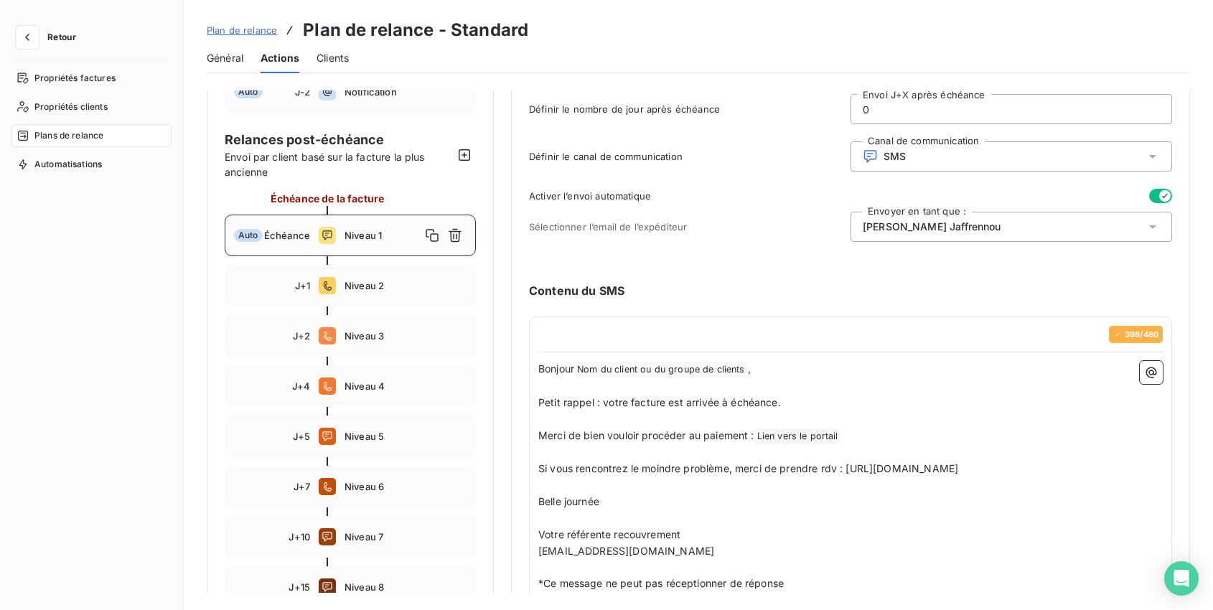
click at [975, 231] on div "[PERSON_NAME]" at bounding box center [1011, 227] width 322 height 30
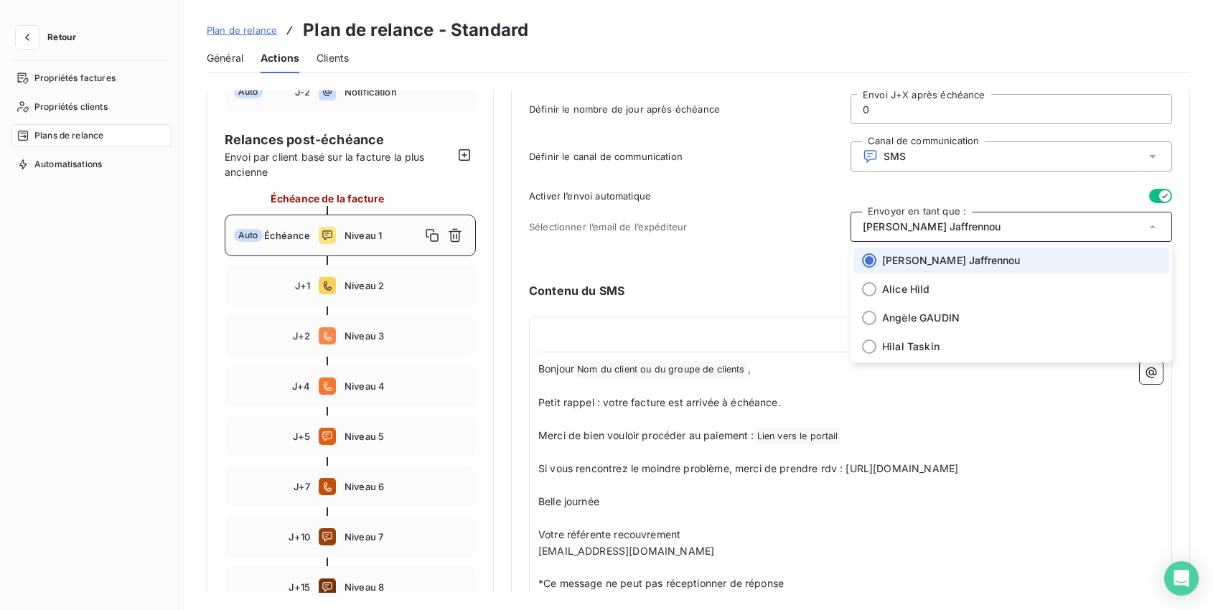
click at [975, 231] on div "[PERSON_NAME]" at bounding box center [1011, 227] width 322 height 30
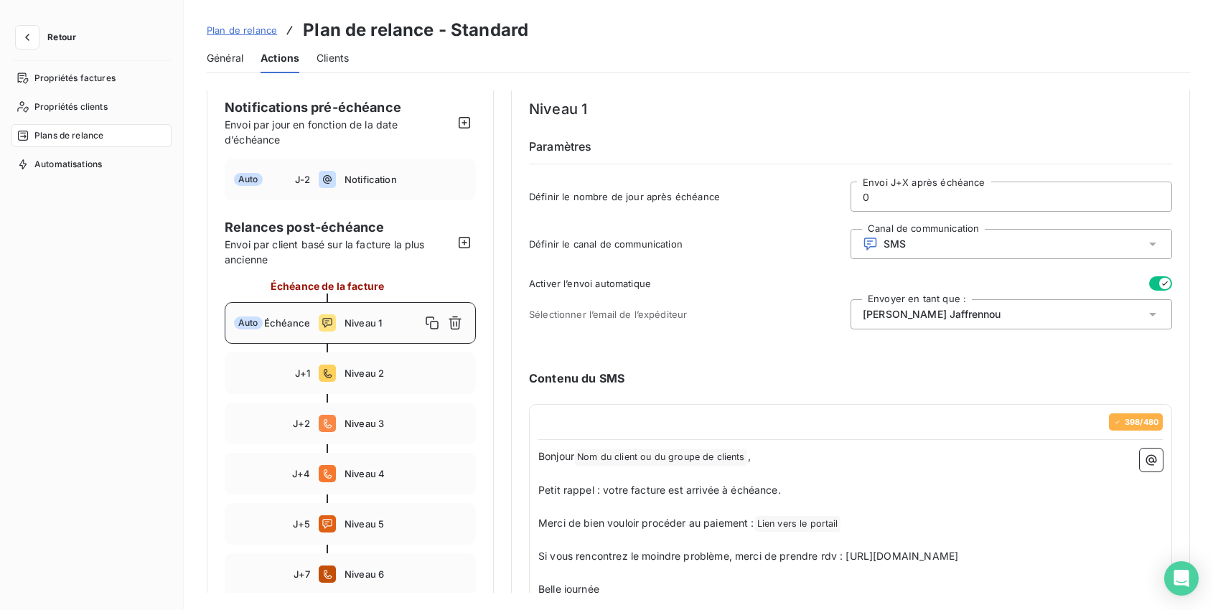
scroll to position [0, 0]
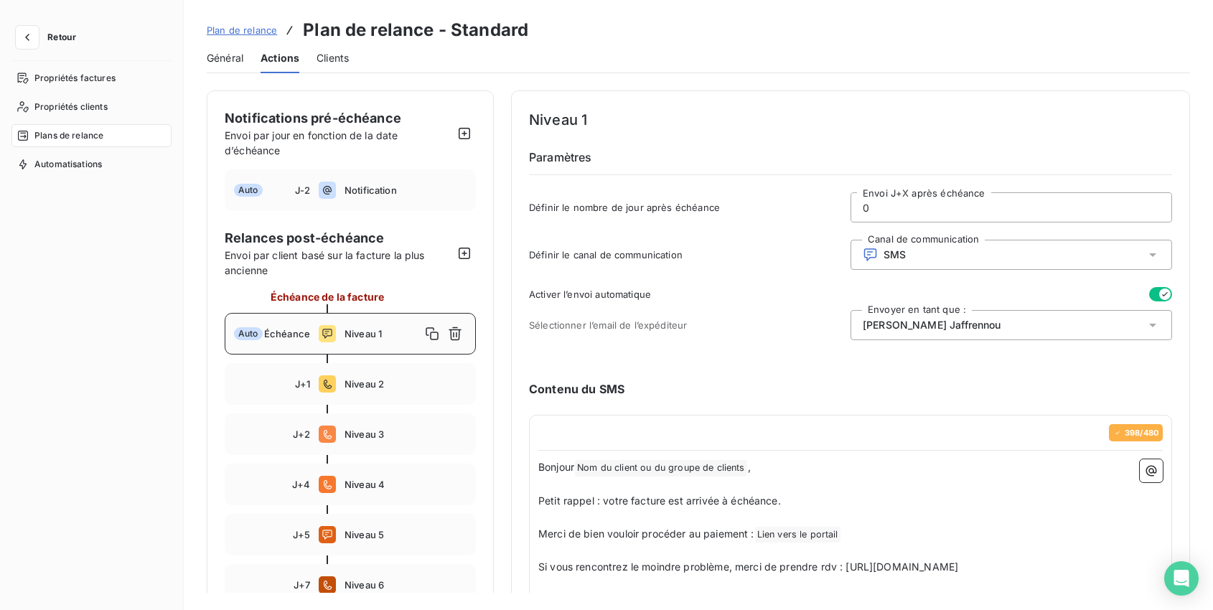
click at [365, 332] on span "Niveau 1" at bounding box center [382, 333] width 76 height 11
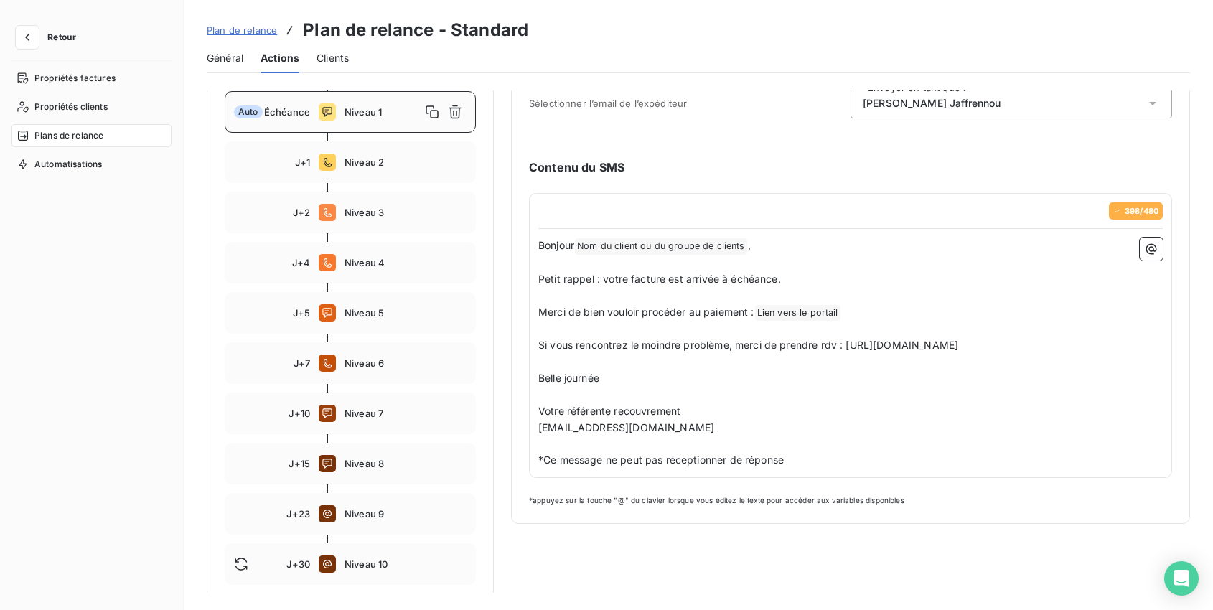
scroll to position [232, 0]
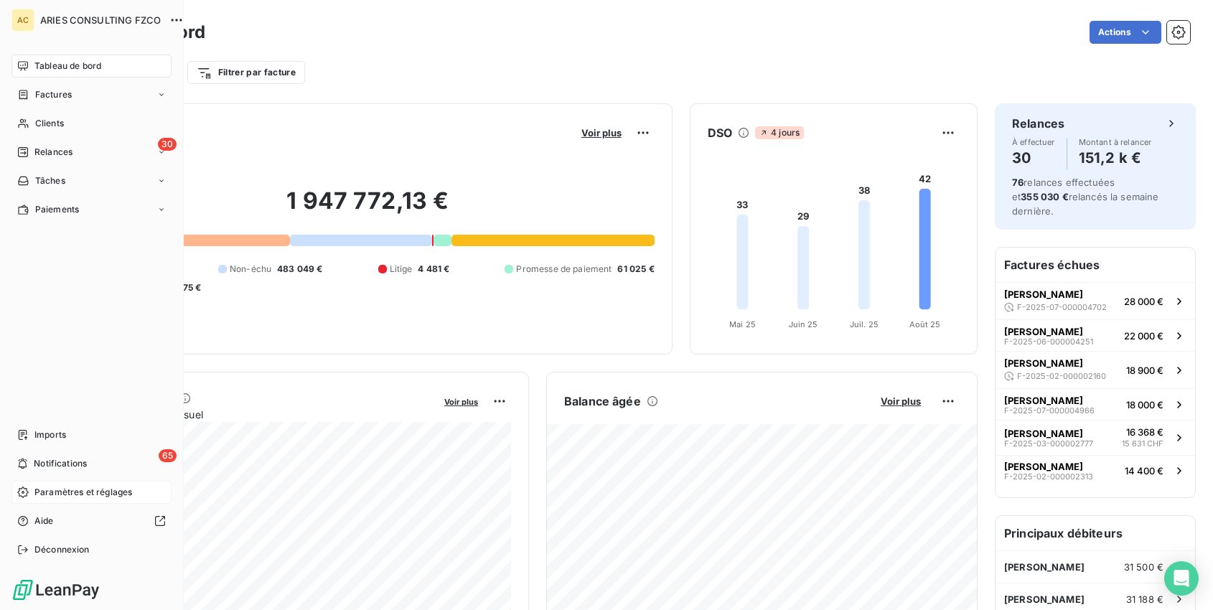
click at [88, 492] on span "Paramètres et réglages" at bounding box center [83, 492] width 98 height 13
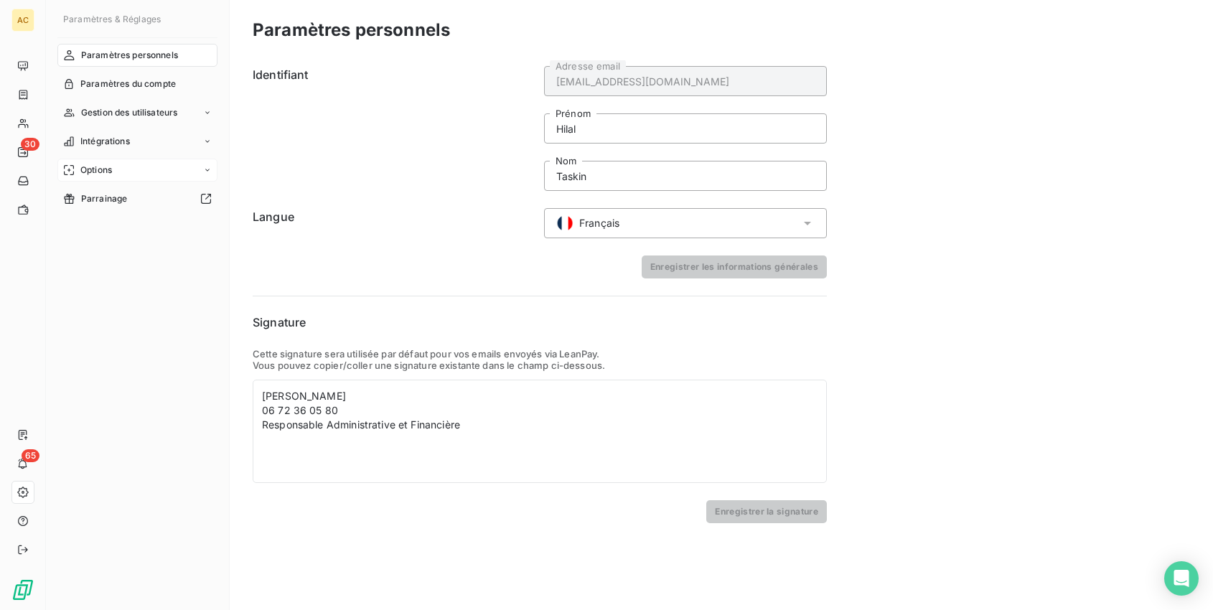
click at [116, 173] on div "Options" at bounding box center [137, 170] width 160 height 23
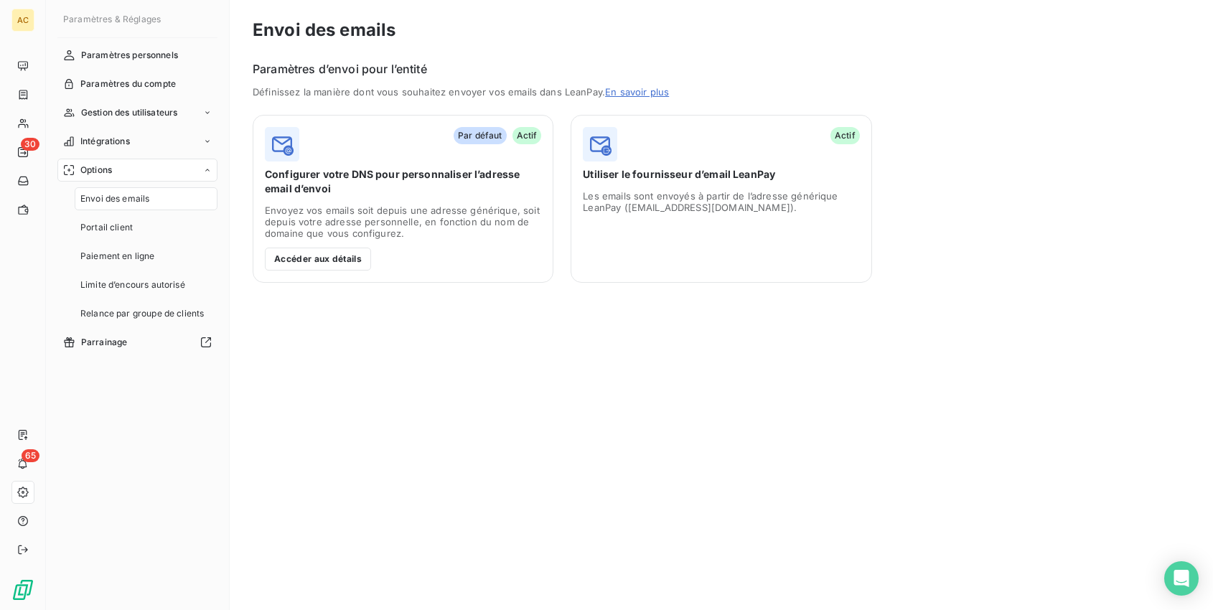
click at [134, 197] on span "Envoi des emails" at bounding box center [114, 198] width 69 height 13
click at [751, 173] on span "Utiliser le fournisseur d’email LeanPay" at bounding box center [721, 174] width 276 height 14
click at [807, 138] on div "Actif" at bounding box center [721, 144] width 276 height 34
click at [346, 263] on button "Accéder aux détails" at bounding box center [318, 259] width 106 height 23
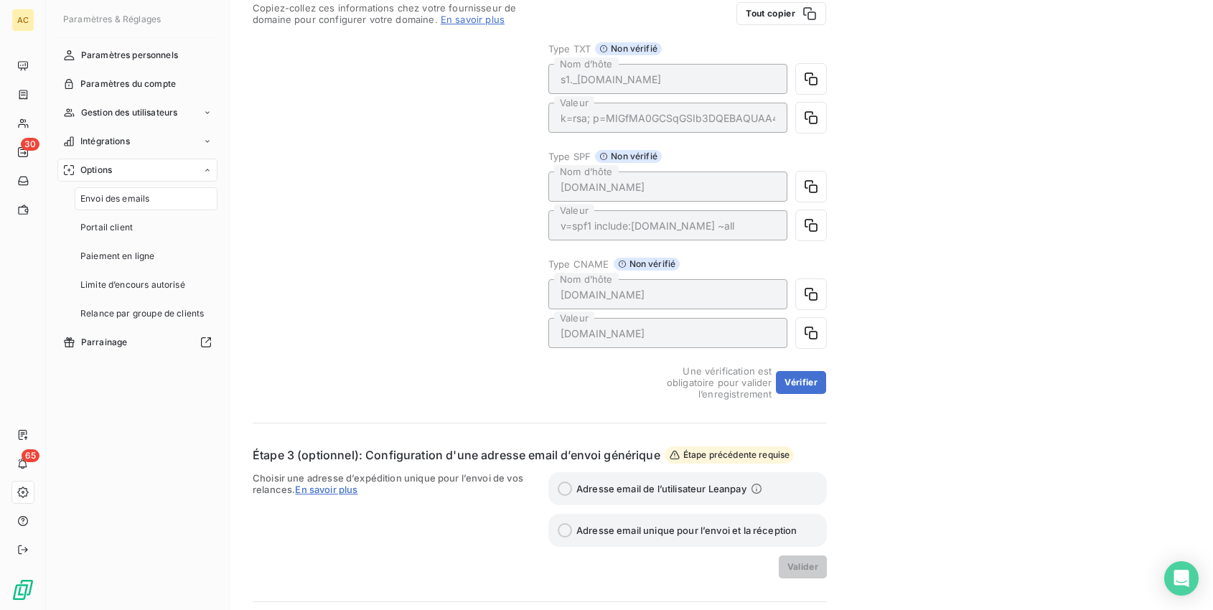
scroll to position [387, 0]
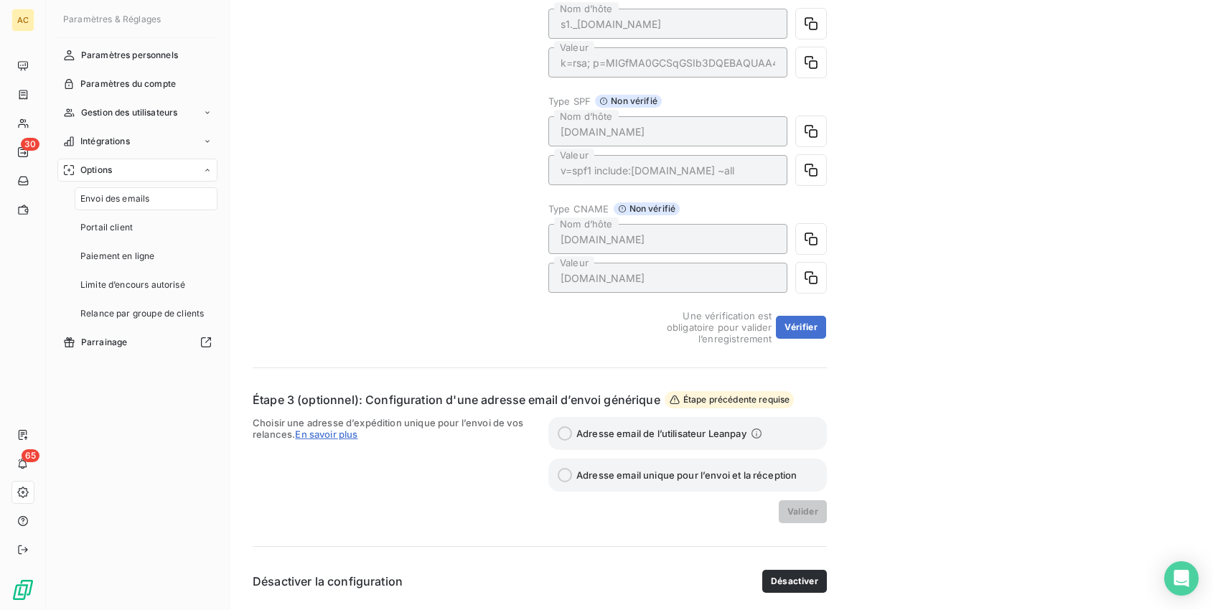
click at [639, 423] on label "Adresse email de l’utilisateur Leanpay" at bounding box center [687, 433] width 278 height 33
click at [794, 328] on button "Vérifier" at bounding box center [801, 327] width 50 height 23
